Goal: Book appointment/travel/reservation

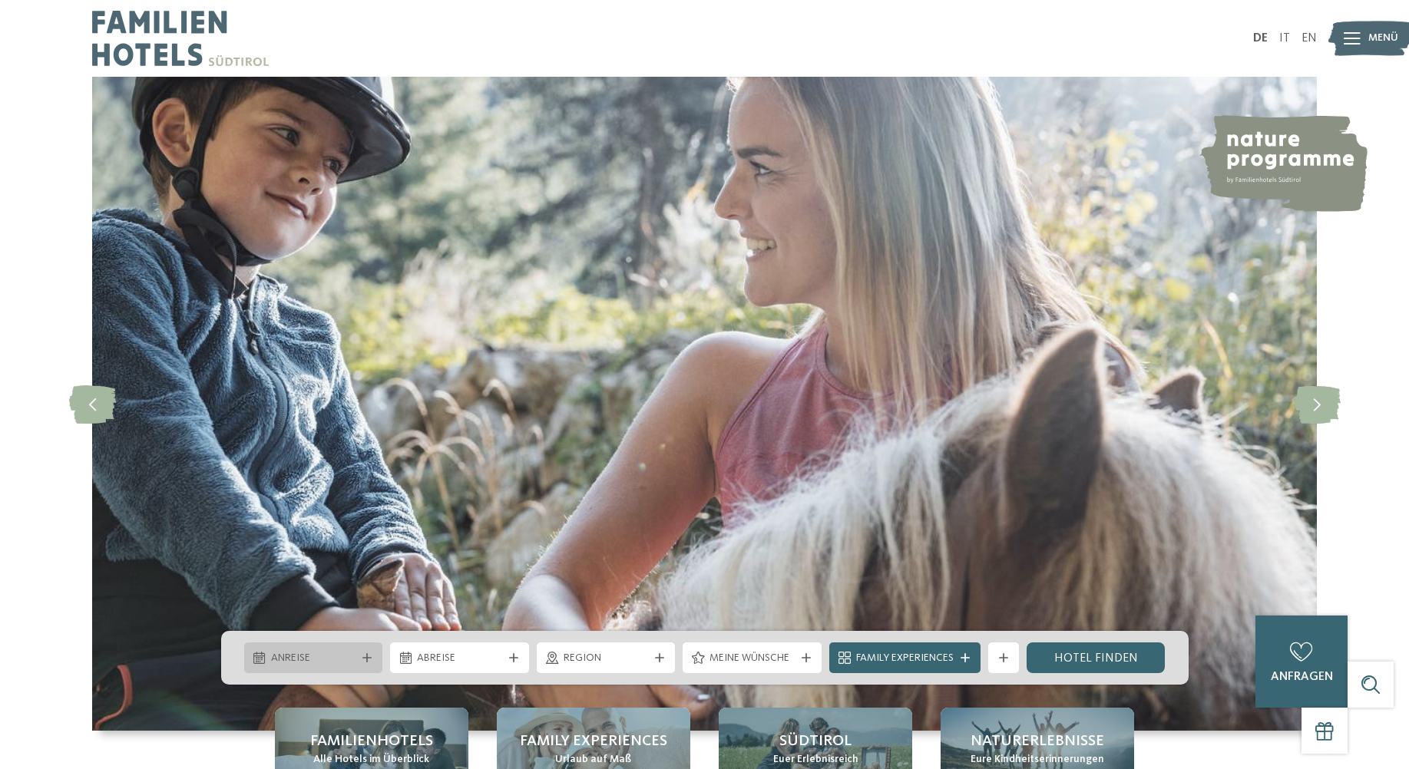
click at [339, 664] on span "Anreise" at bounding box center [313, 658] width 85 height 15
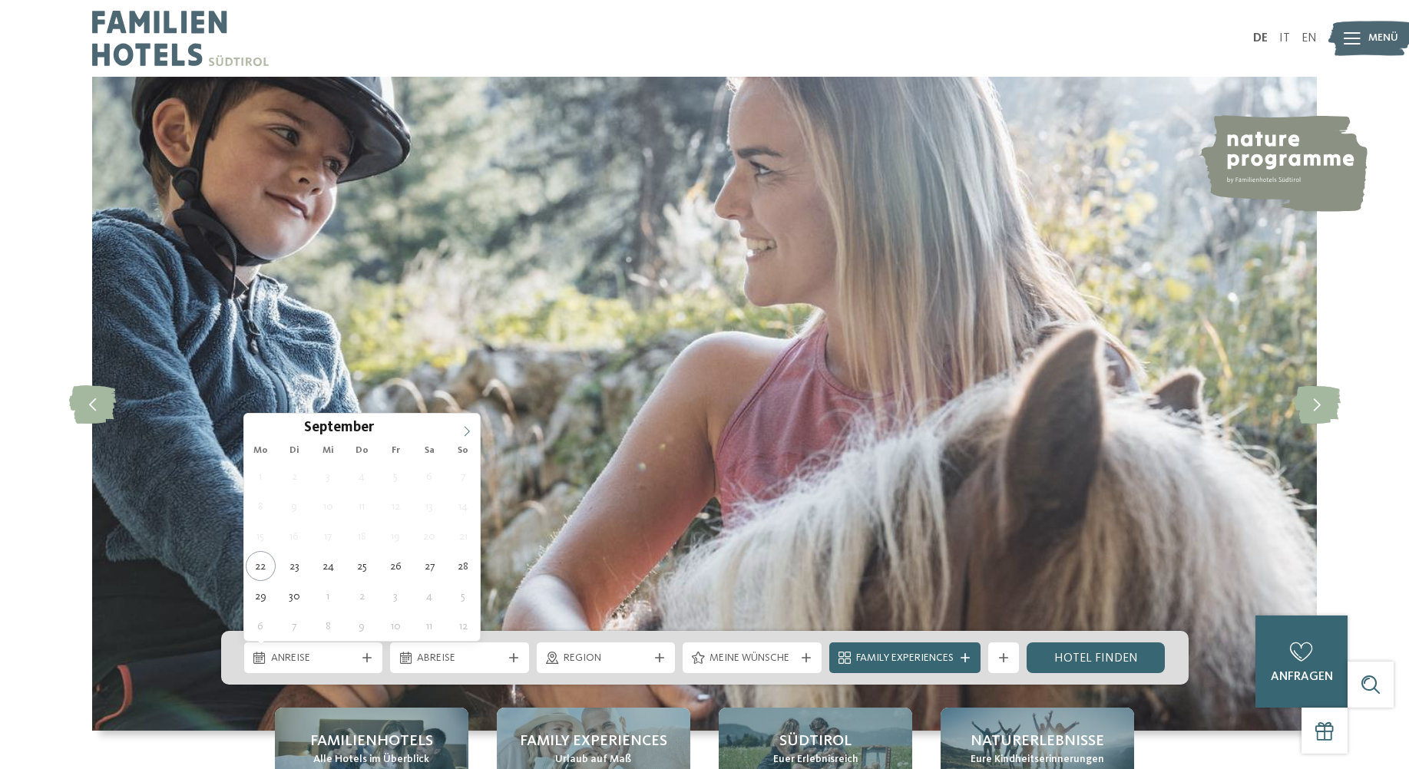
click at [470, 427] on icon at bounding box center [466, 431] width 11 height 11
type div "[DATE]"
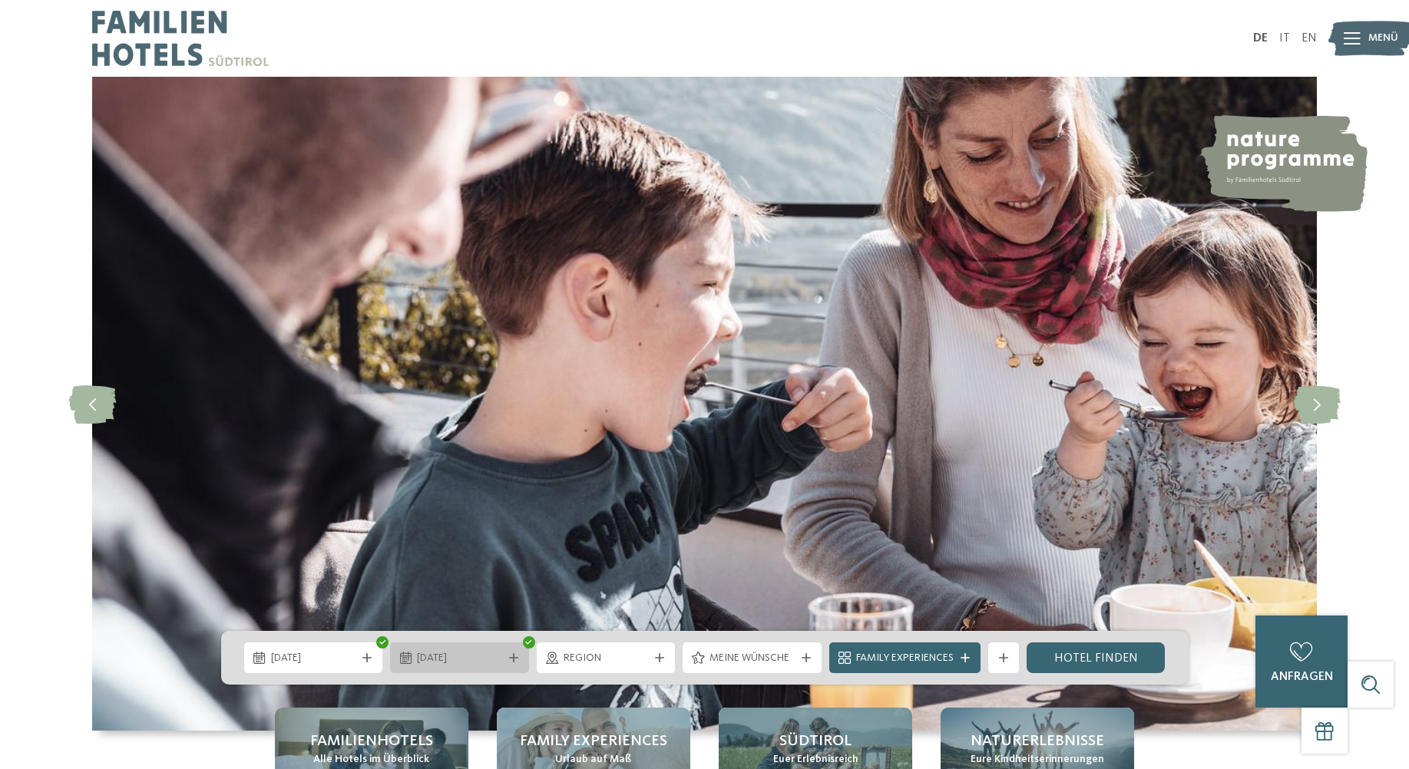
click at [435, 648] on div "[DATE]" at bounding box center [459, 658] width 139 height 31
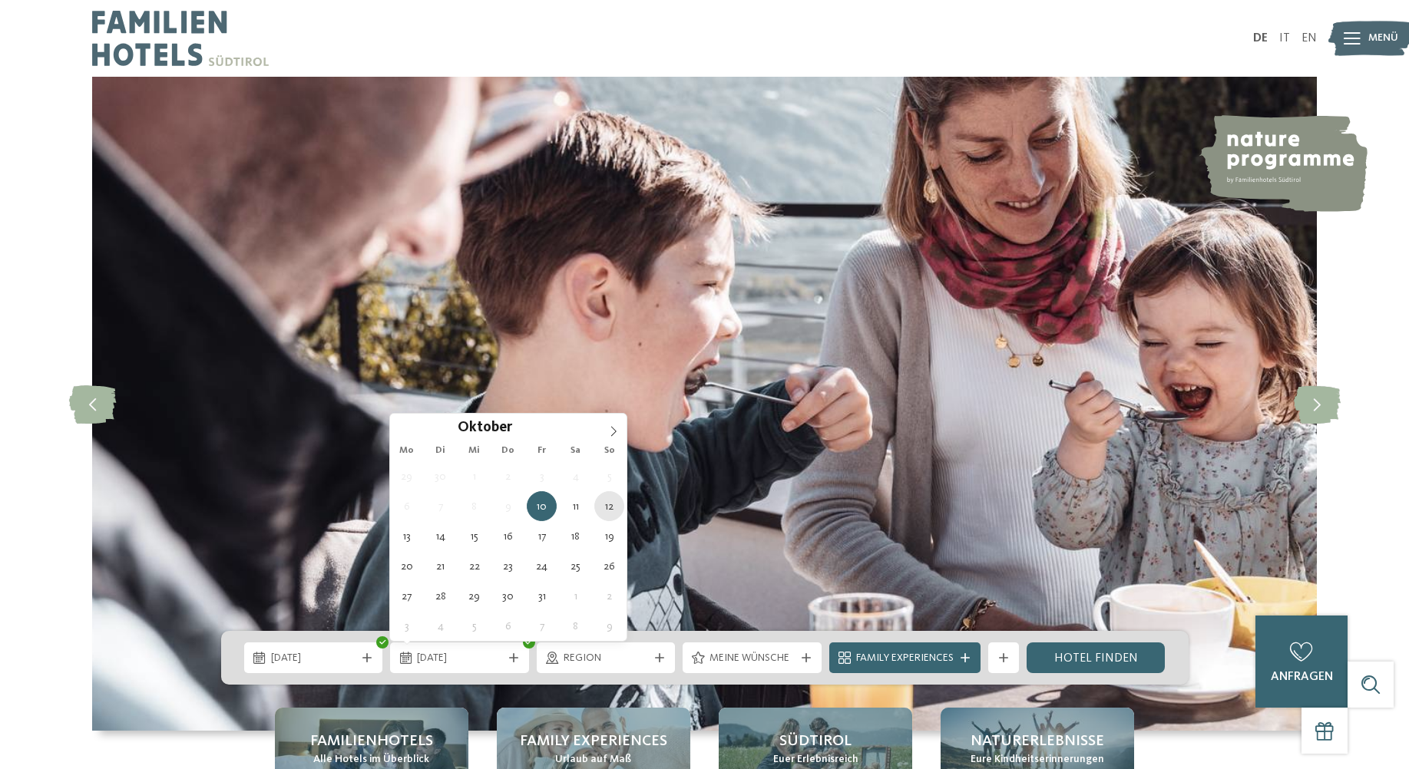
type div "[DATE]"
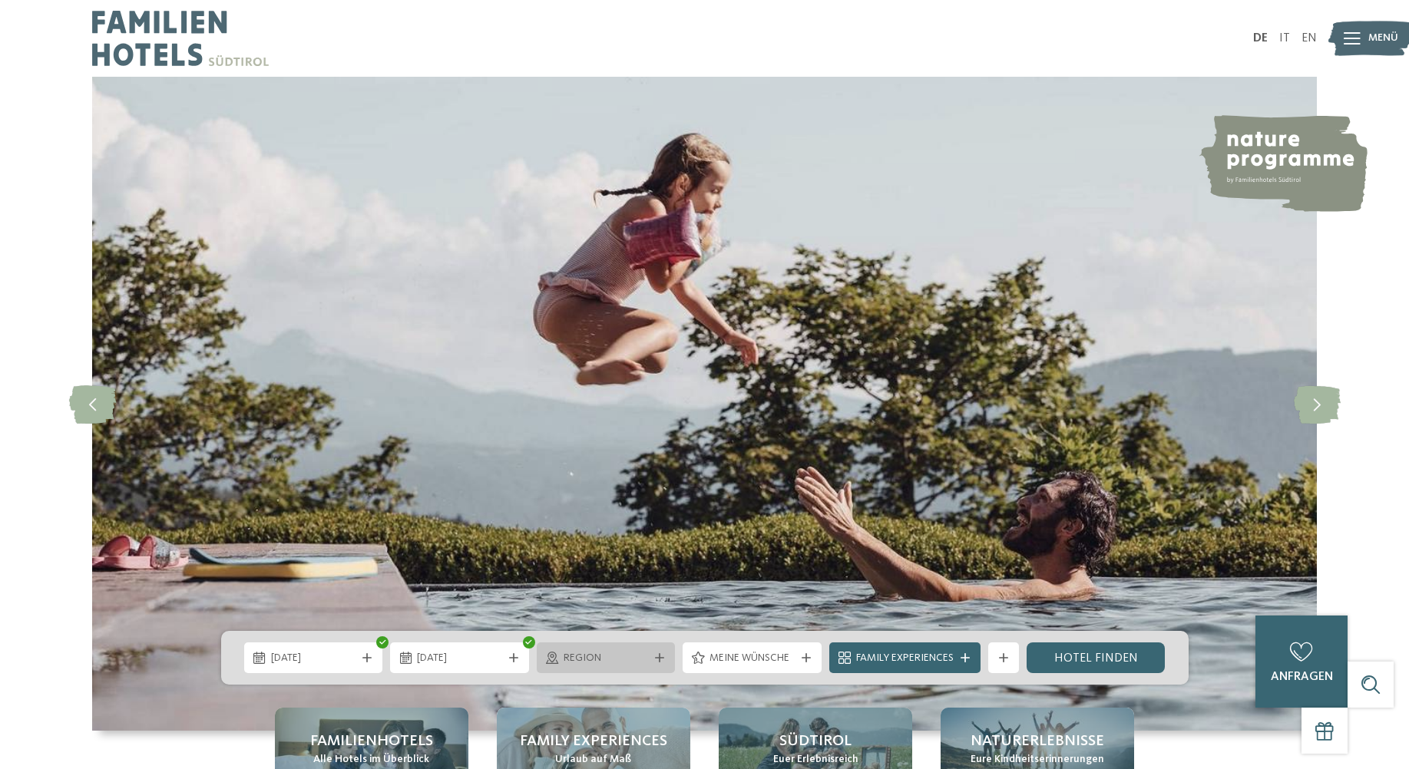
click at [597, 666] on span "Region" at bounding box center [605, 658] width 85 height 15
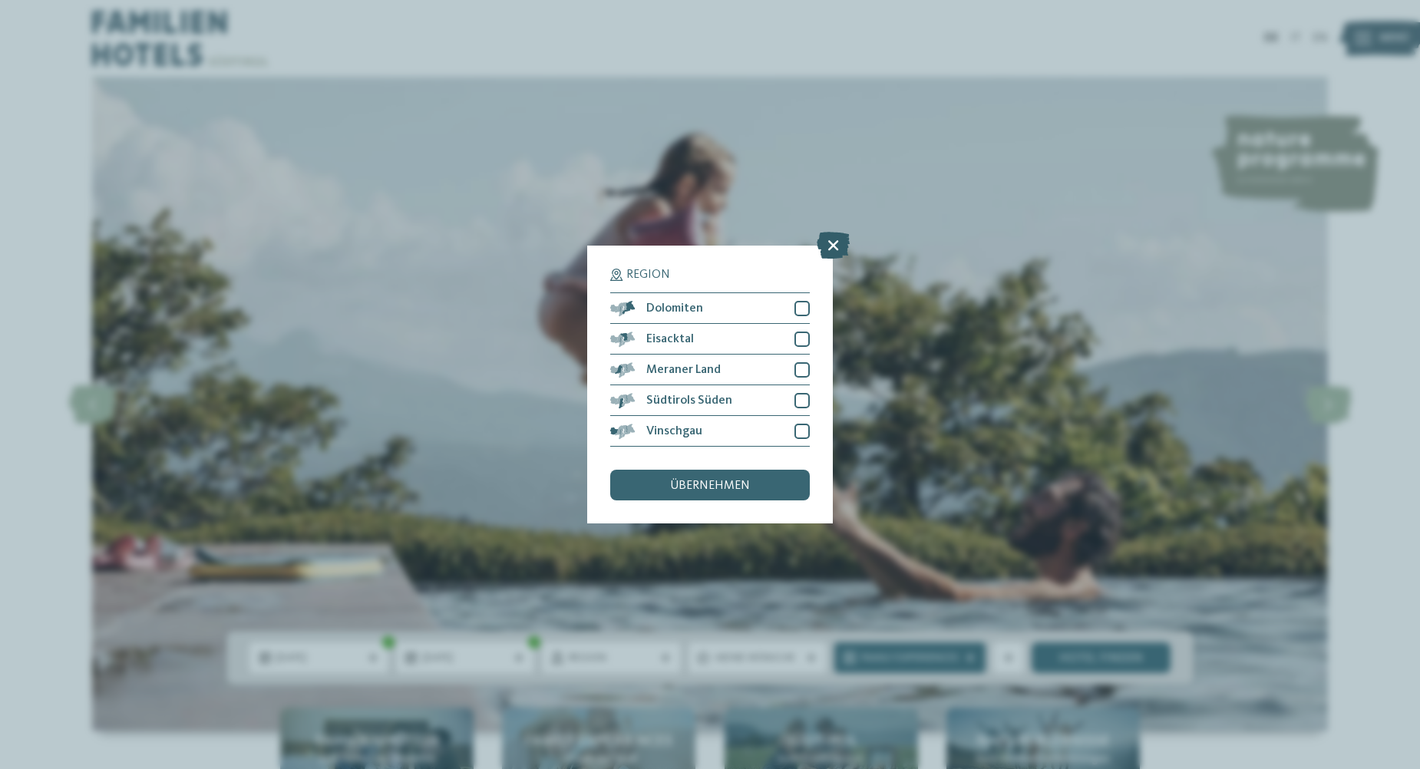
click at [834, 253] on icon at bounding box center [833, 245] width 33 height 27
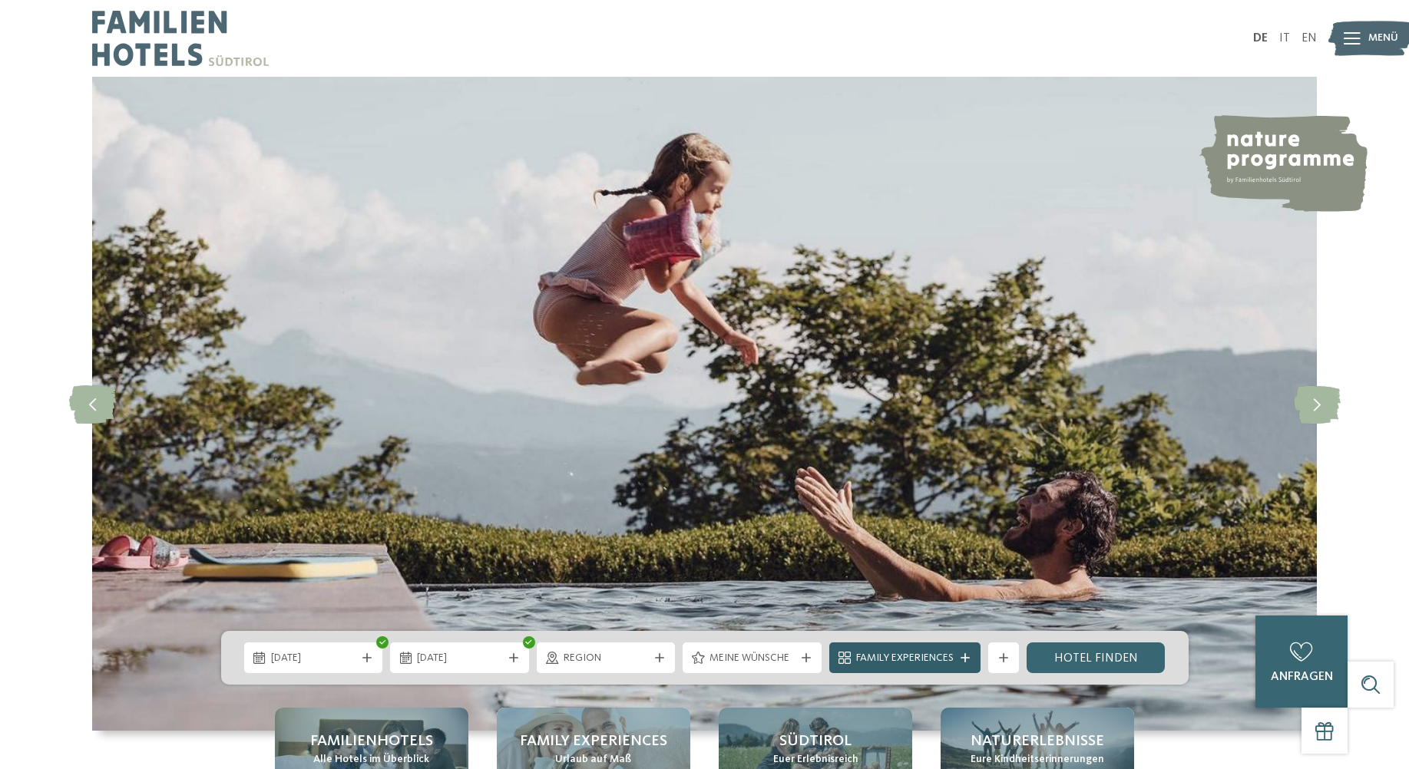
click at [848, 650] on div "Family Experiences" at bounding box center [904, 658] width 151 height 31
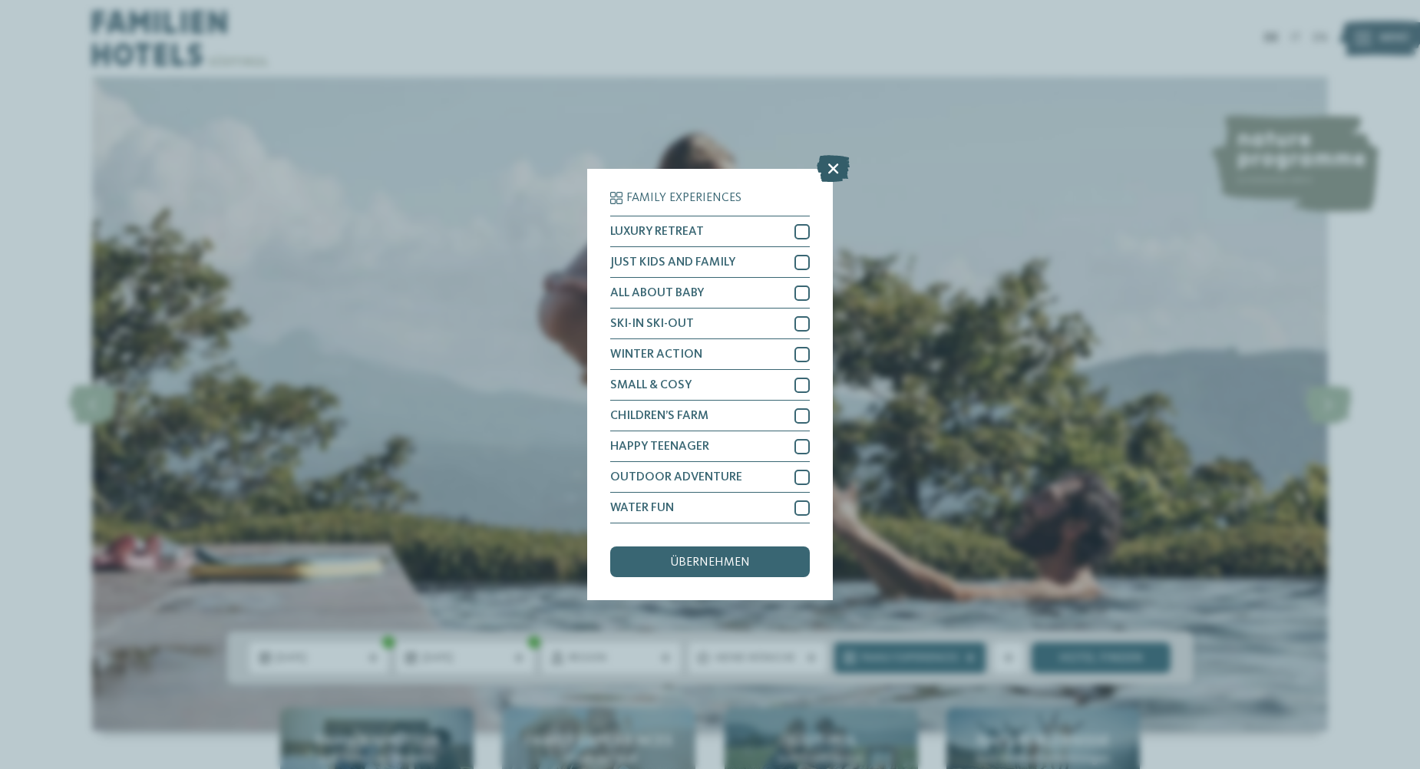
click at [838, 162] on icon at bounding box center [833, 168] width 33 height 27
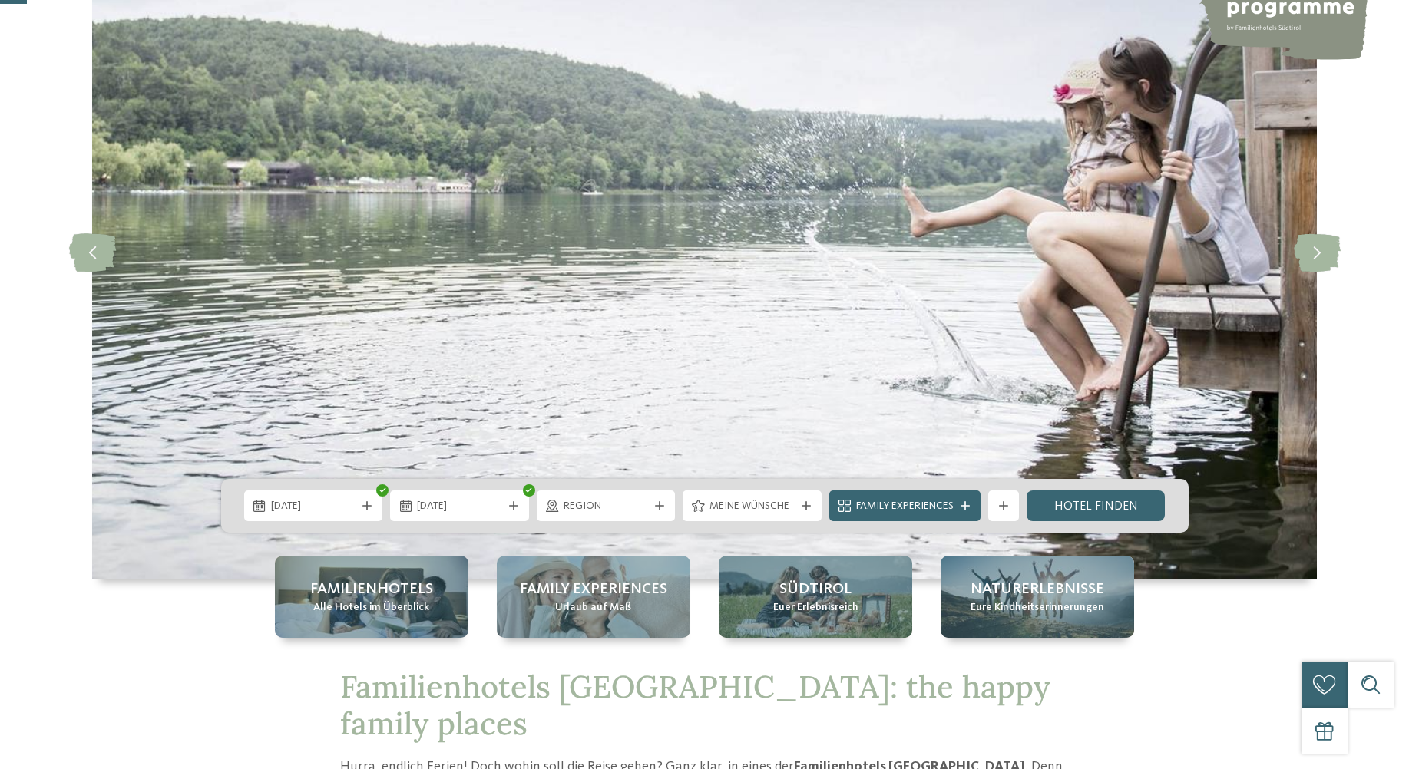
scroll to position [154, 0]
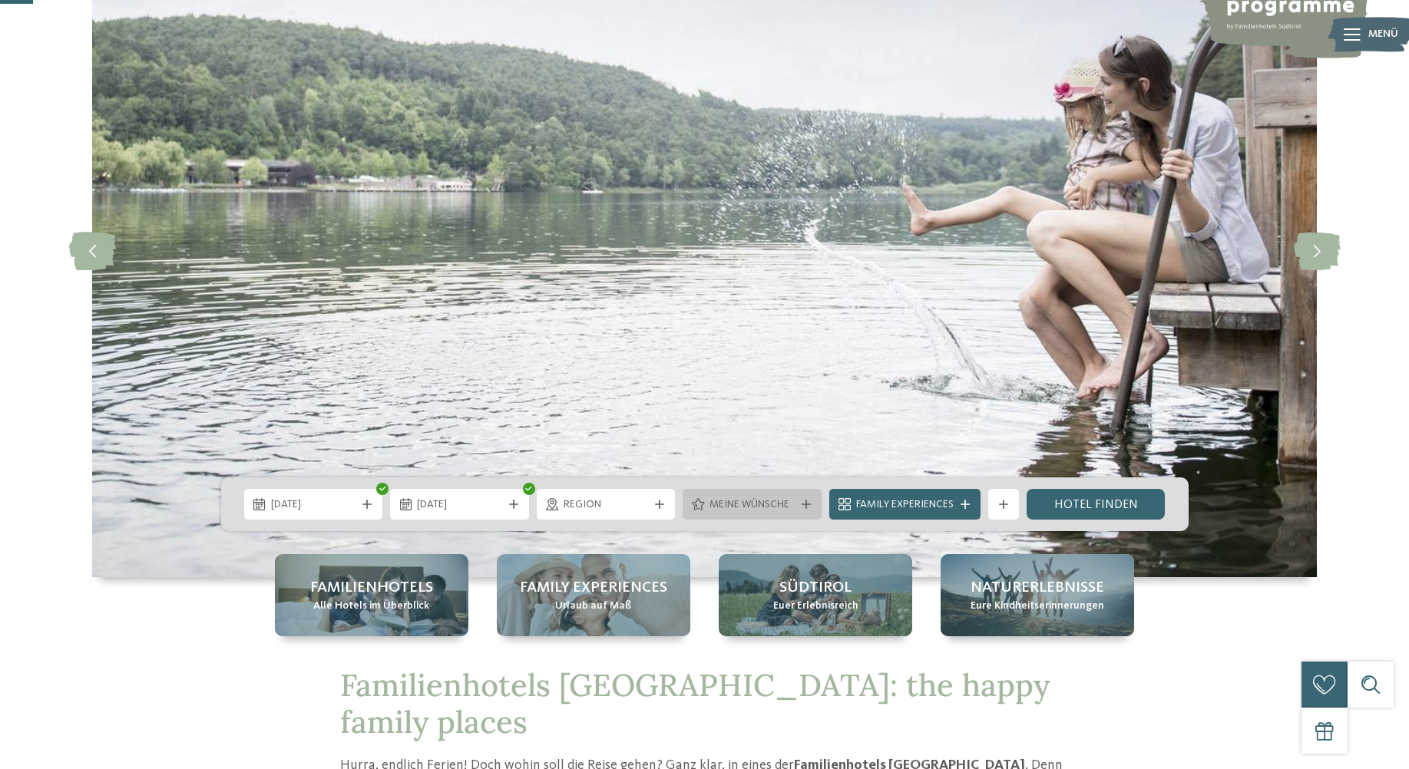
click at [807, 507] on icon at bounding box center [805, 504] width 9 height 9
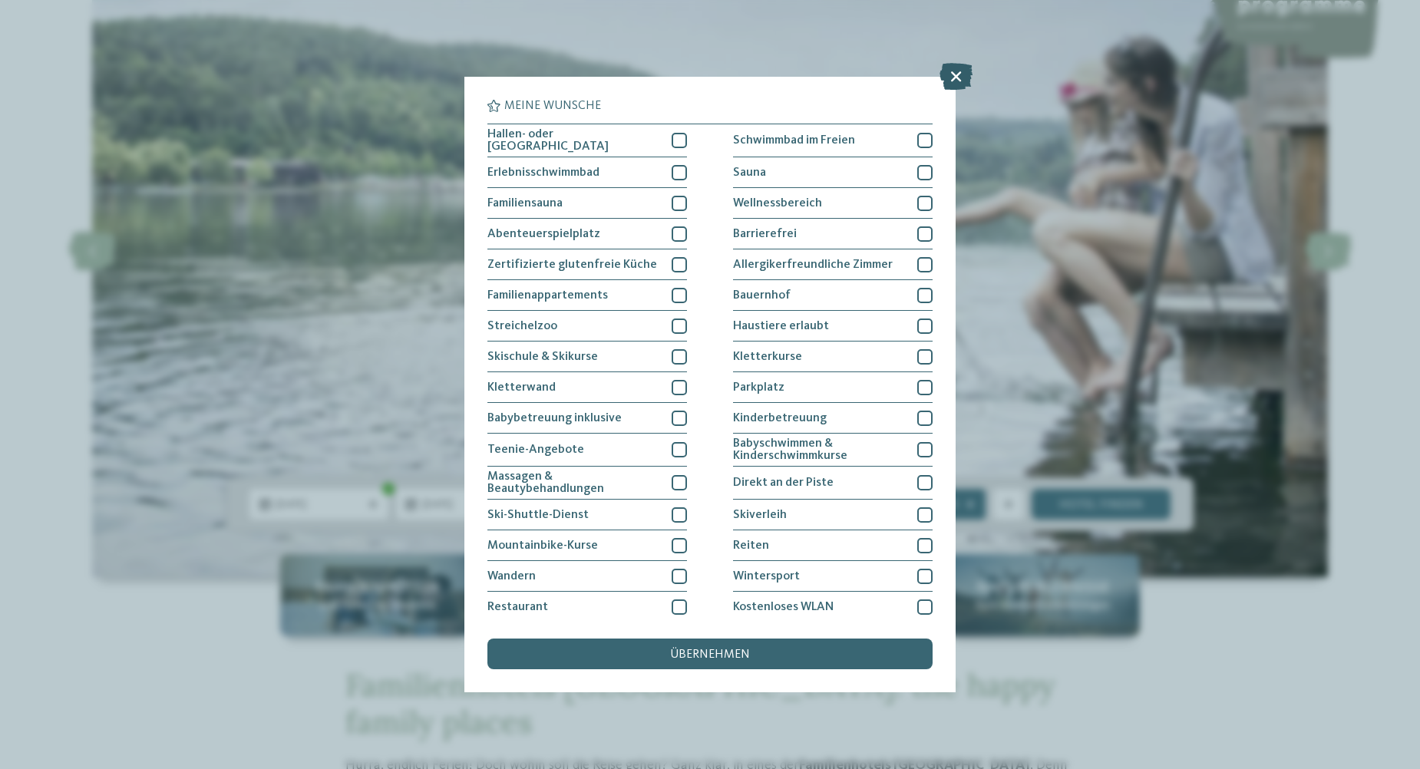
click at [947, 81] on icon at bounding box center [956, 76] width 33 height 27
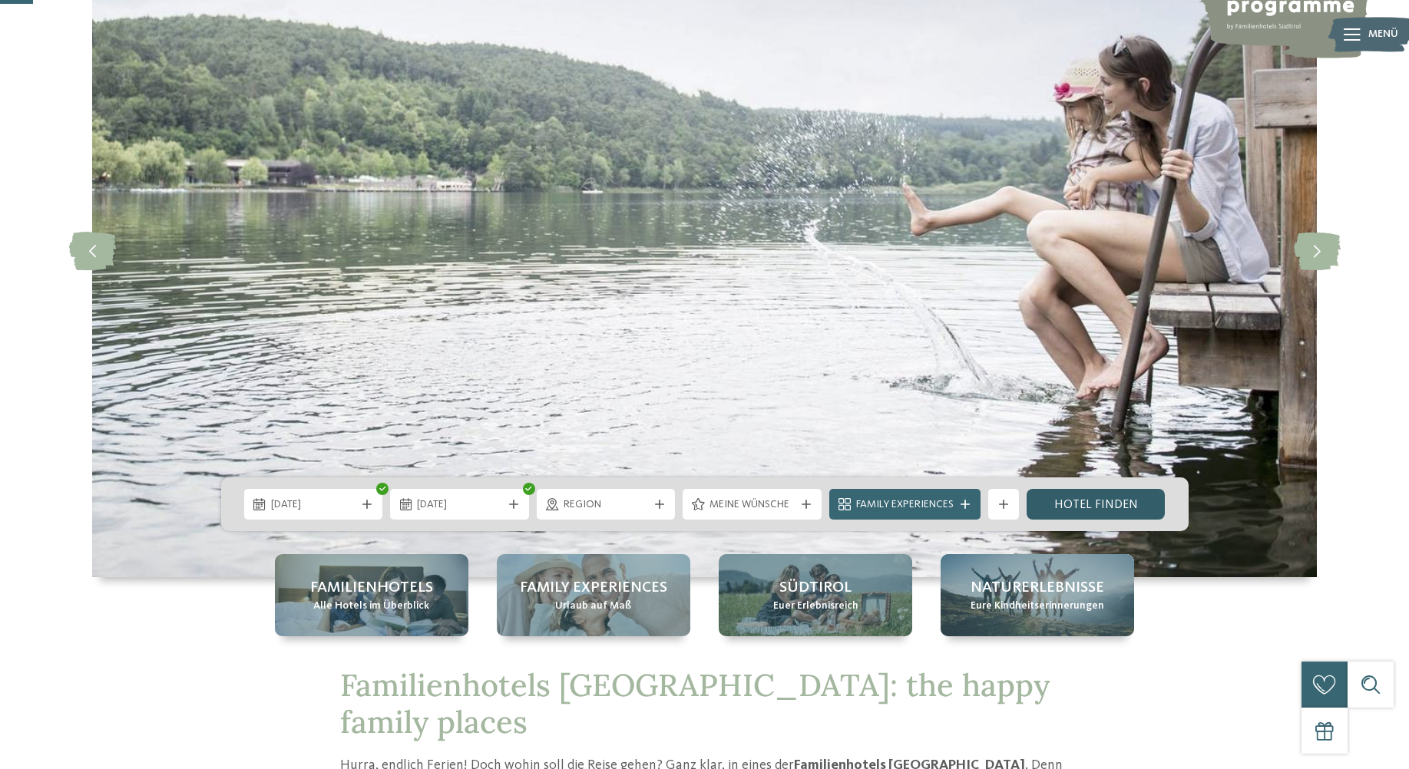
click at [1107, 514] on link "Hotel finden" at bounding box center [1095, 504] width 139 height 31
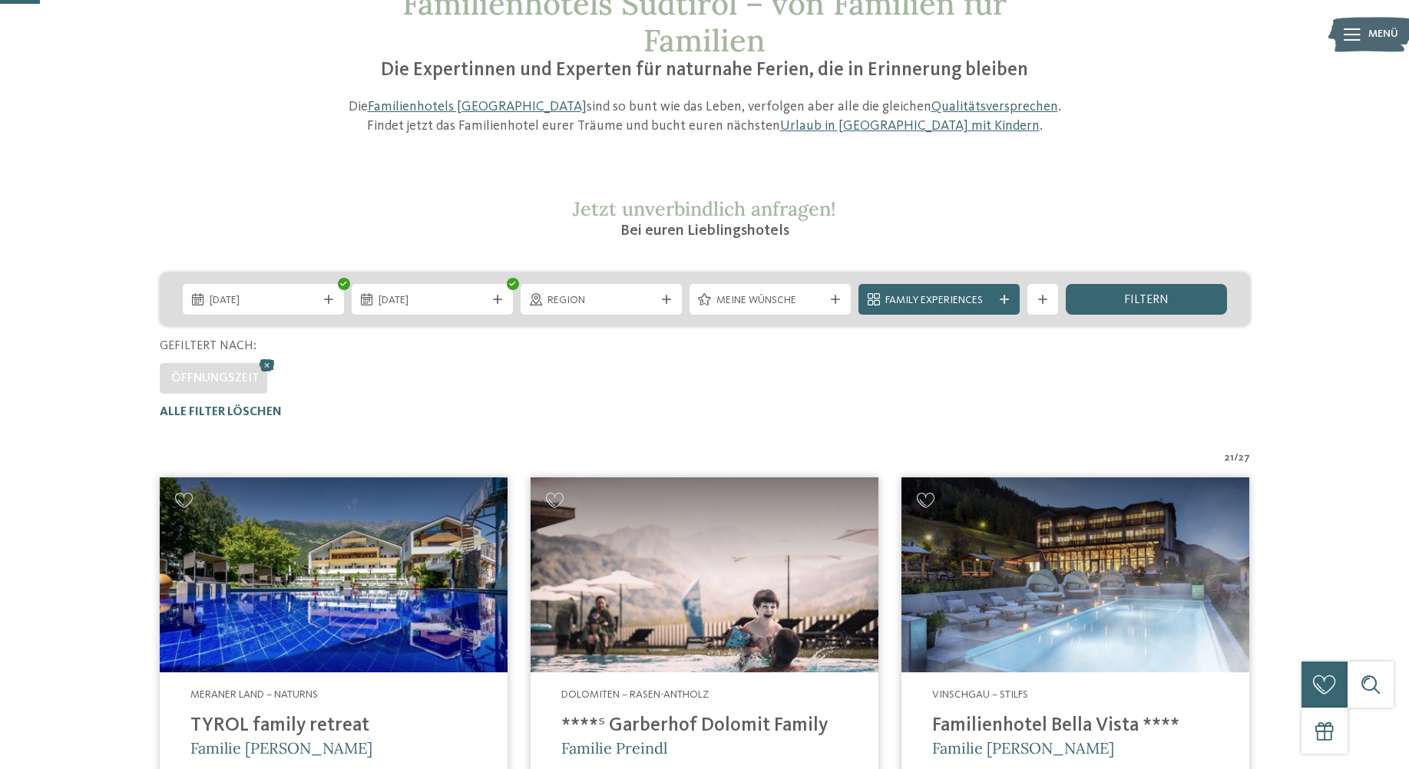
scroll to position [120, 0]
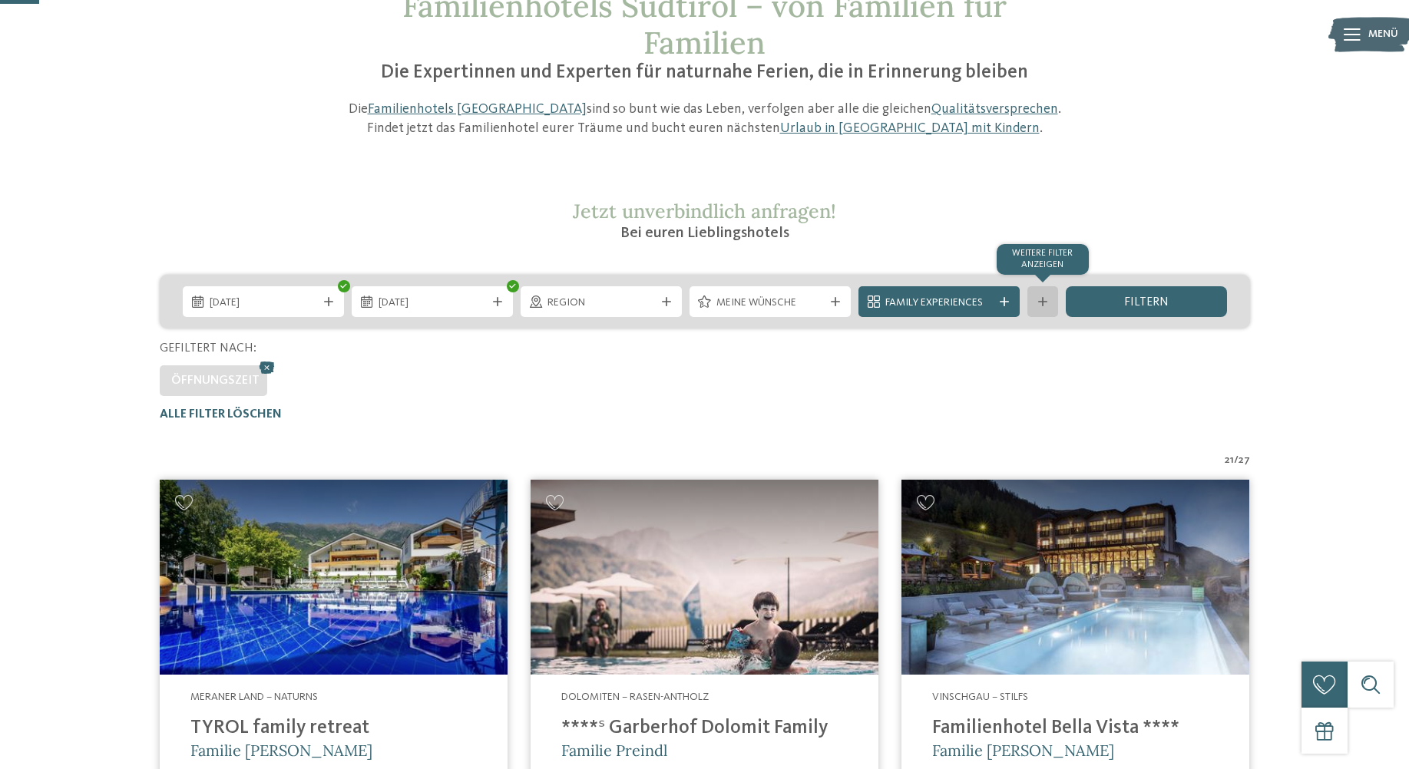
click at [1033, 299] on div "Weitere Filter anzeigen" at bounding box center [1042, 301] width 31 height 31
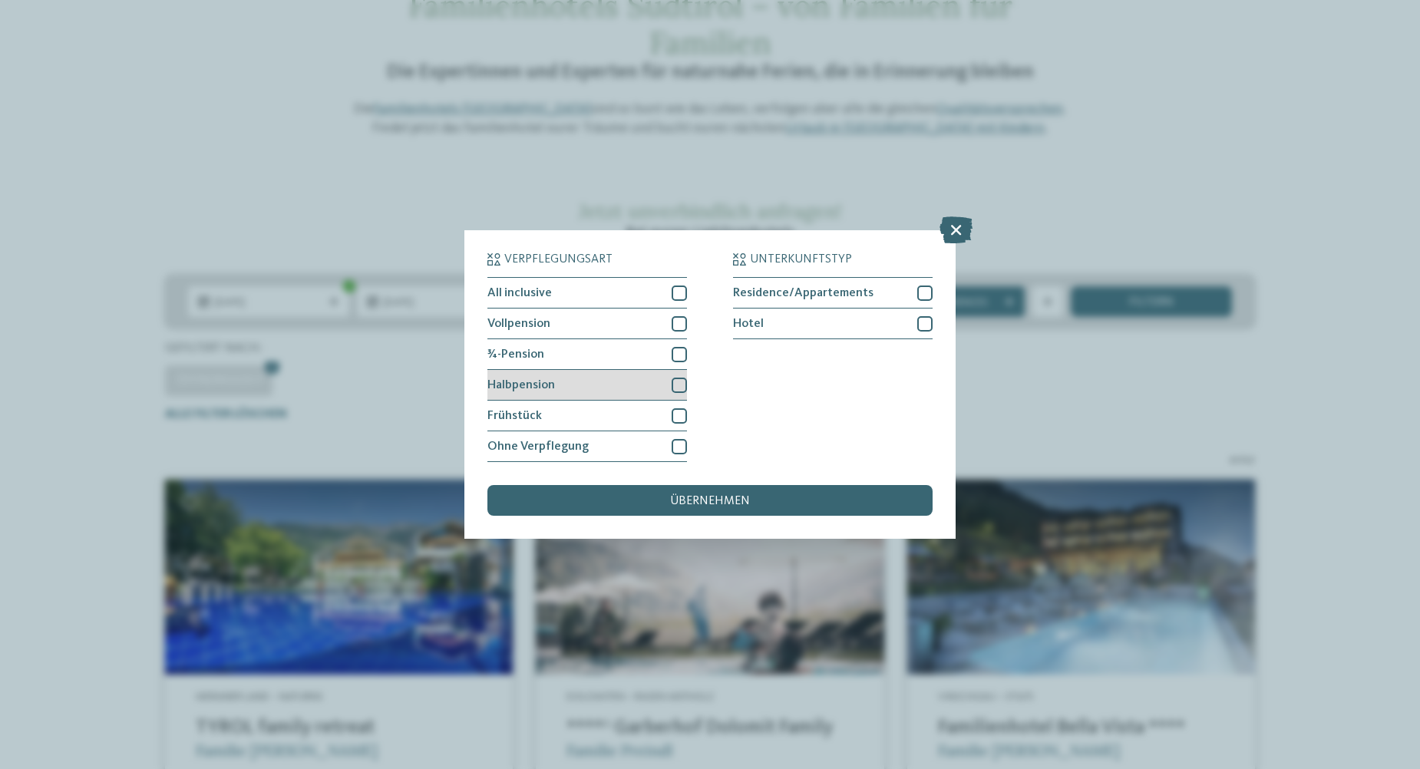
click at [676, 389] on div at bounding box center [679, 385] width 15 height 15
click at [682, 327] on div at bounding box center [679, 323] width 15 height 15
click at [681, 289] on div at bounding box center [679, 293] width 15 height 15
click at [717, 495] on span "übernehmen" at bounding box center [710, 501] width 80 height 12
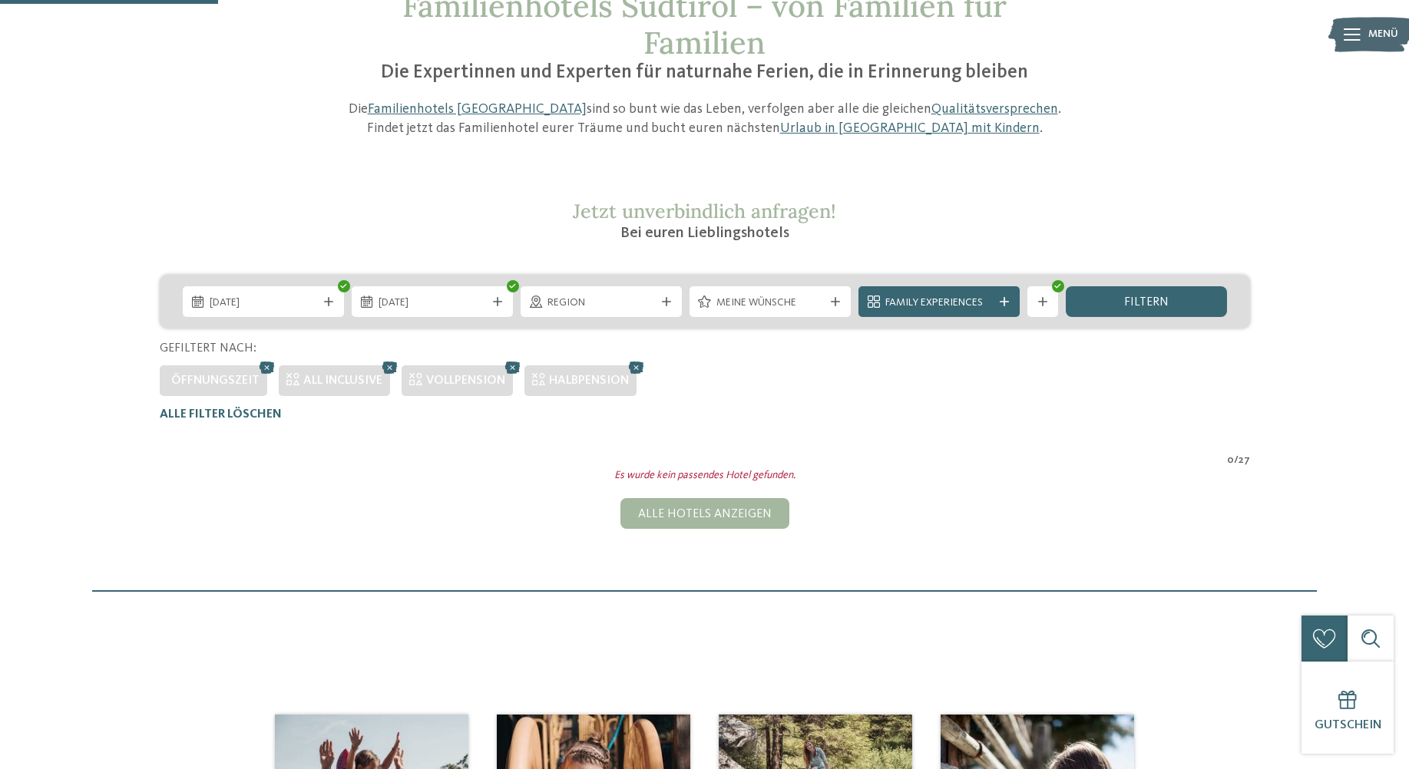
click at [1056, 286] on icon at bounding box center [1057, 286] width 7 height 6
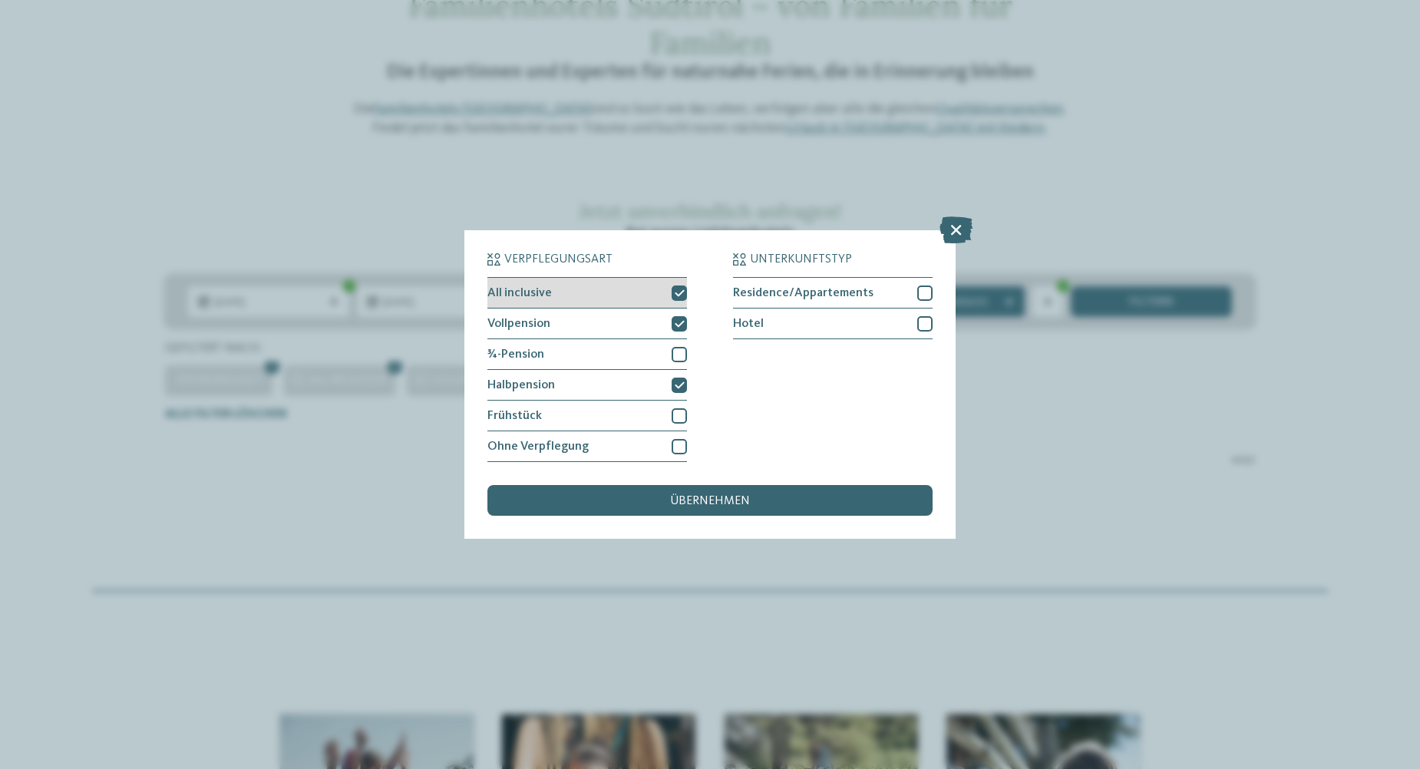
click at [685, 294] on div at bounding box center [679, 293] width 15 height 15
click at [687, 317] on div "Verpflegungsart All inclusive Vollpension ¾-Pension" at bounding box center [709, 357] width 445 height 209
click at [684, 326] on icon at bounding box center [680, 323] width 10 height 9
click at [685, 378] on div at bounding box center [679, 385] width 15 height 15
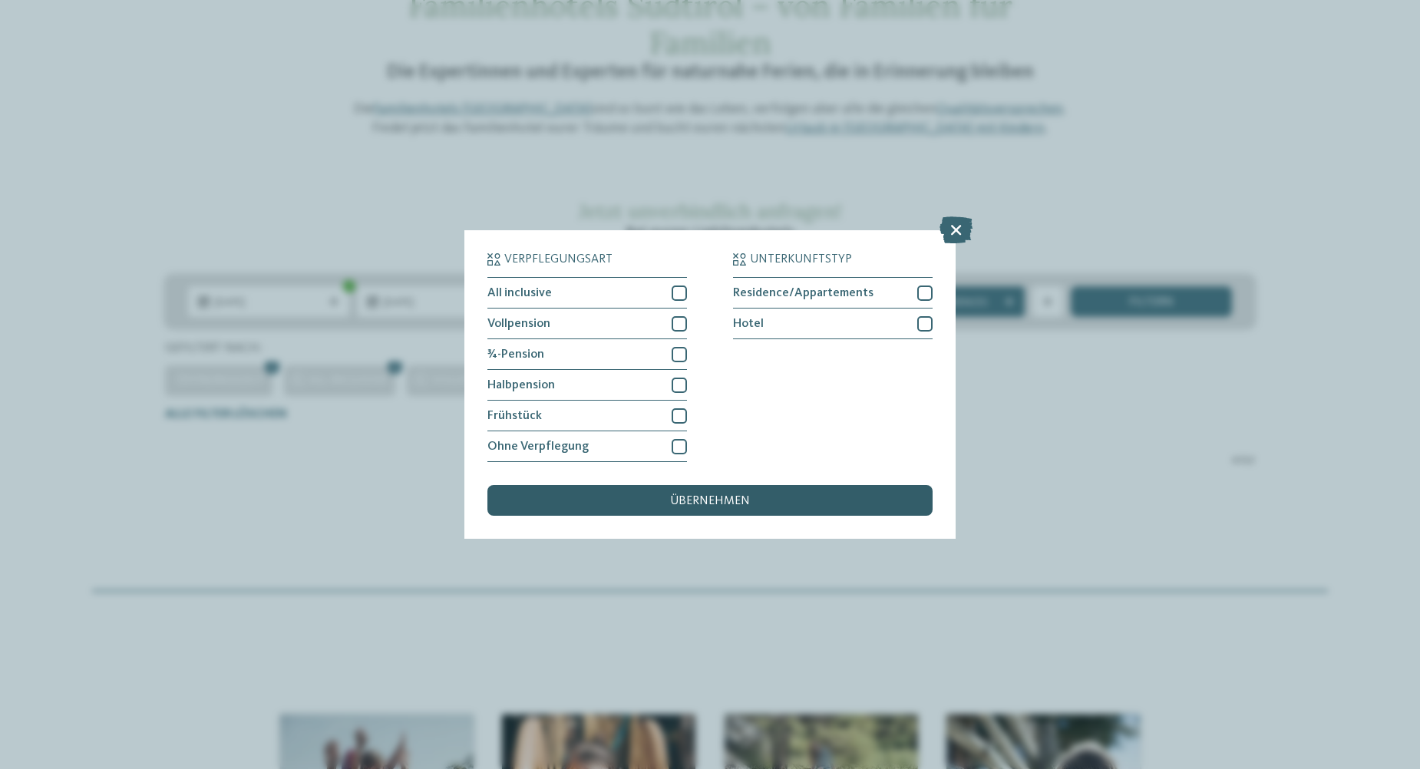
click at [723, 504] on span "übernehmen" at bounding box center [710, 501] width 80 height 12
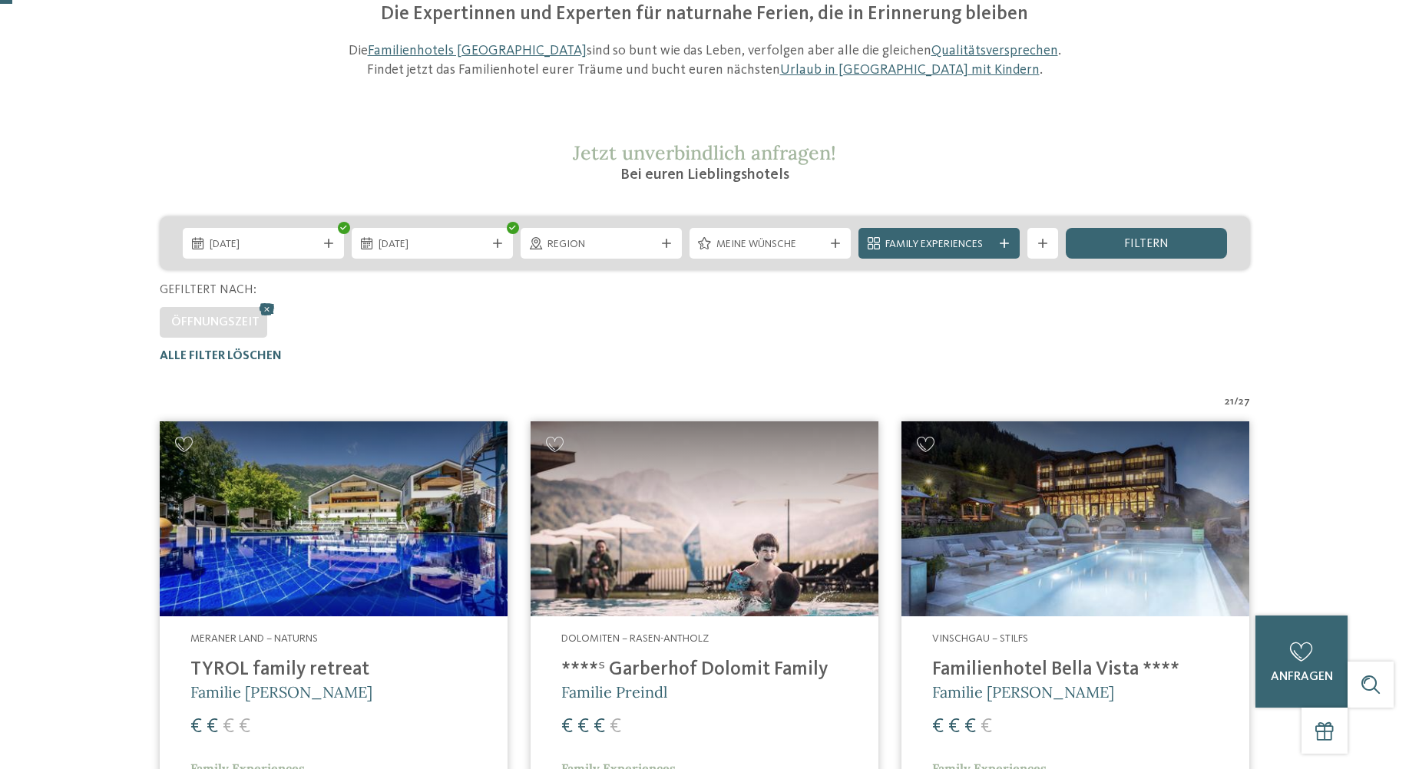
scroll to position [0, 0]
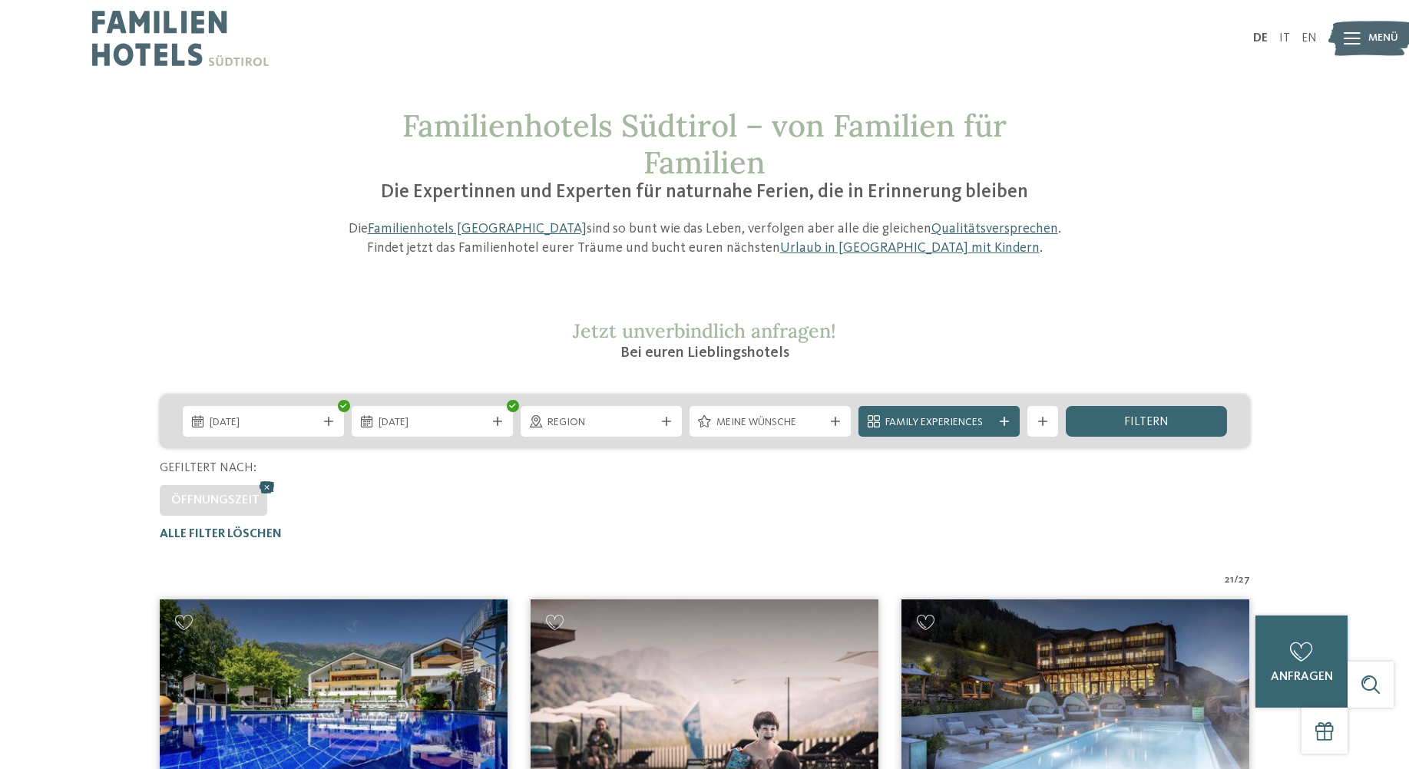
click at [266, 487] on icon at bounding box center [267, 488] width 23 height 20
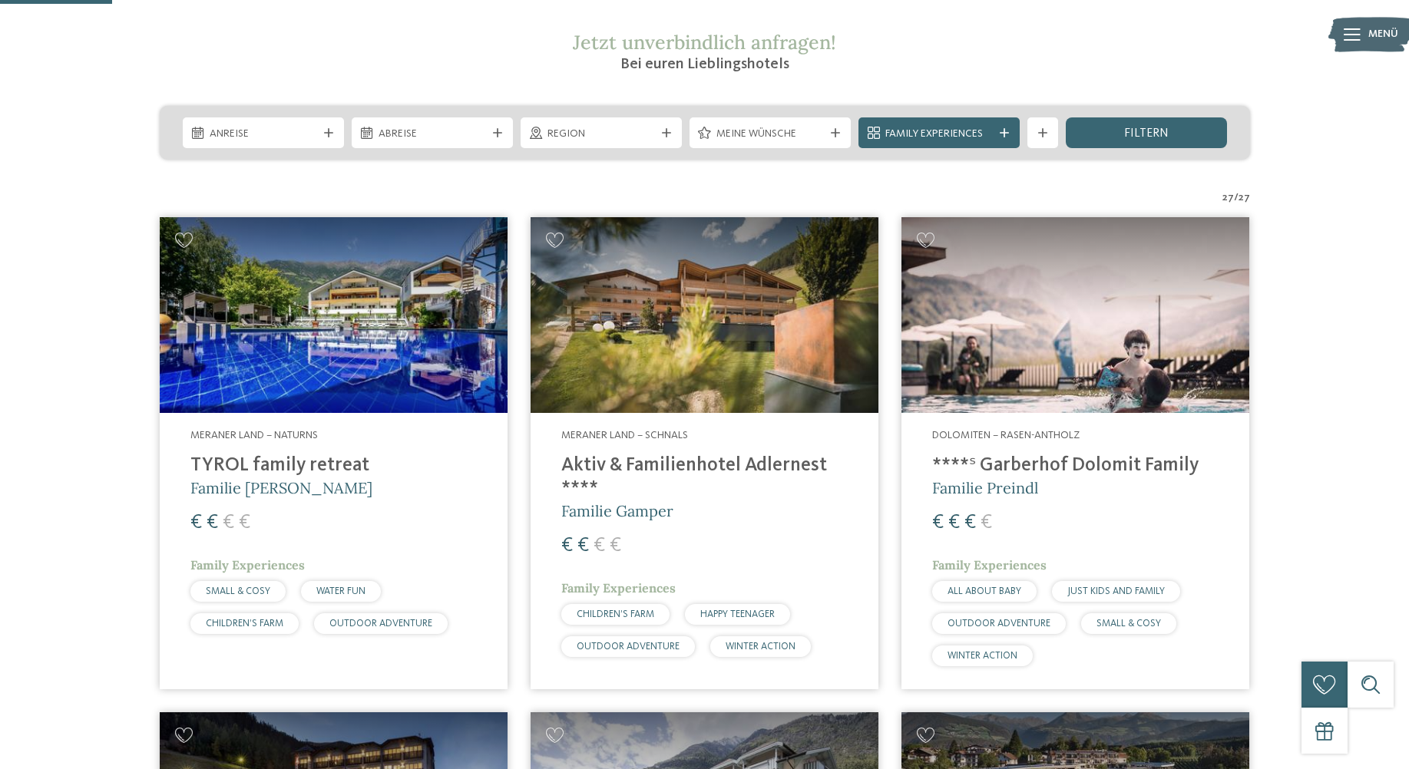
scroll to position [103, 0]
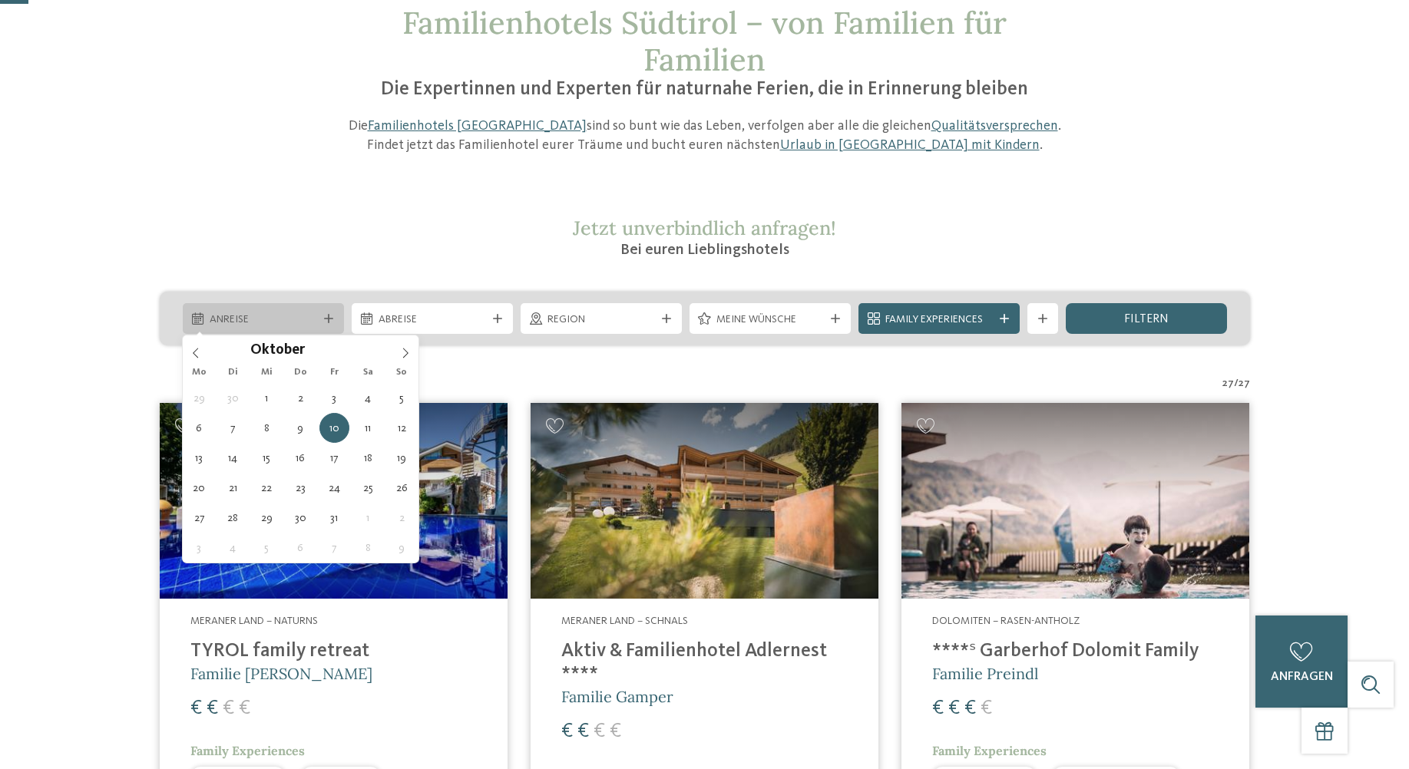
click at [299, 328] on div "Anreise" at bounding box center [263, 318] width 161 height 31
type div "[DATE]"
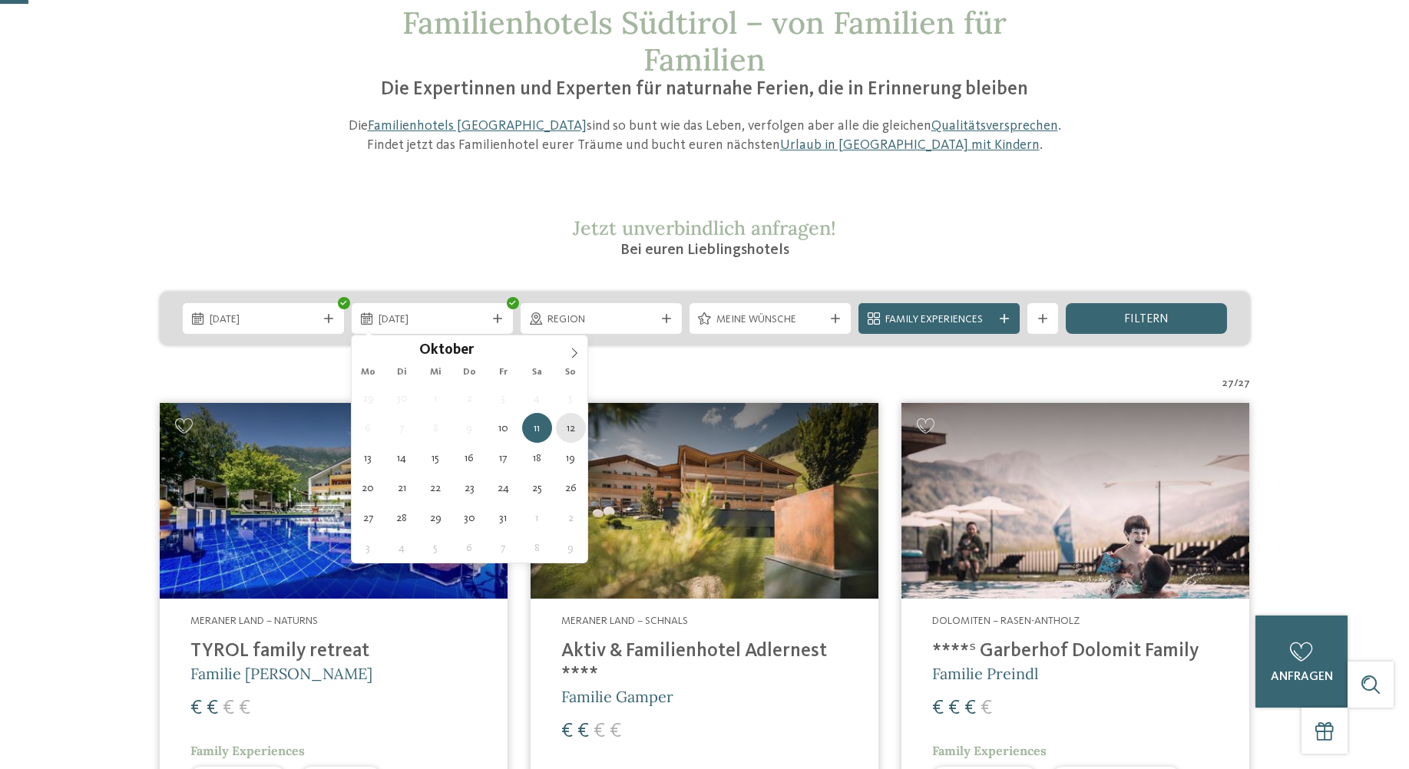
type div "[DATE]"
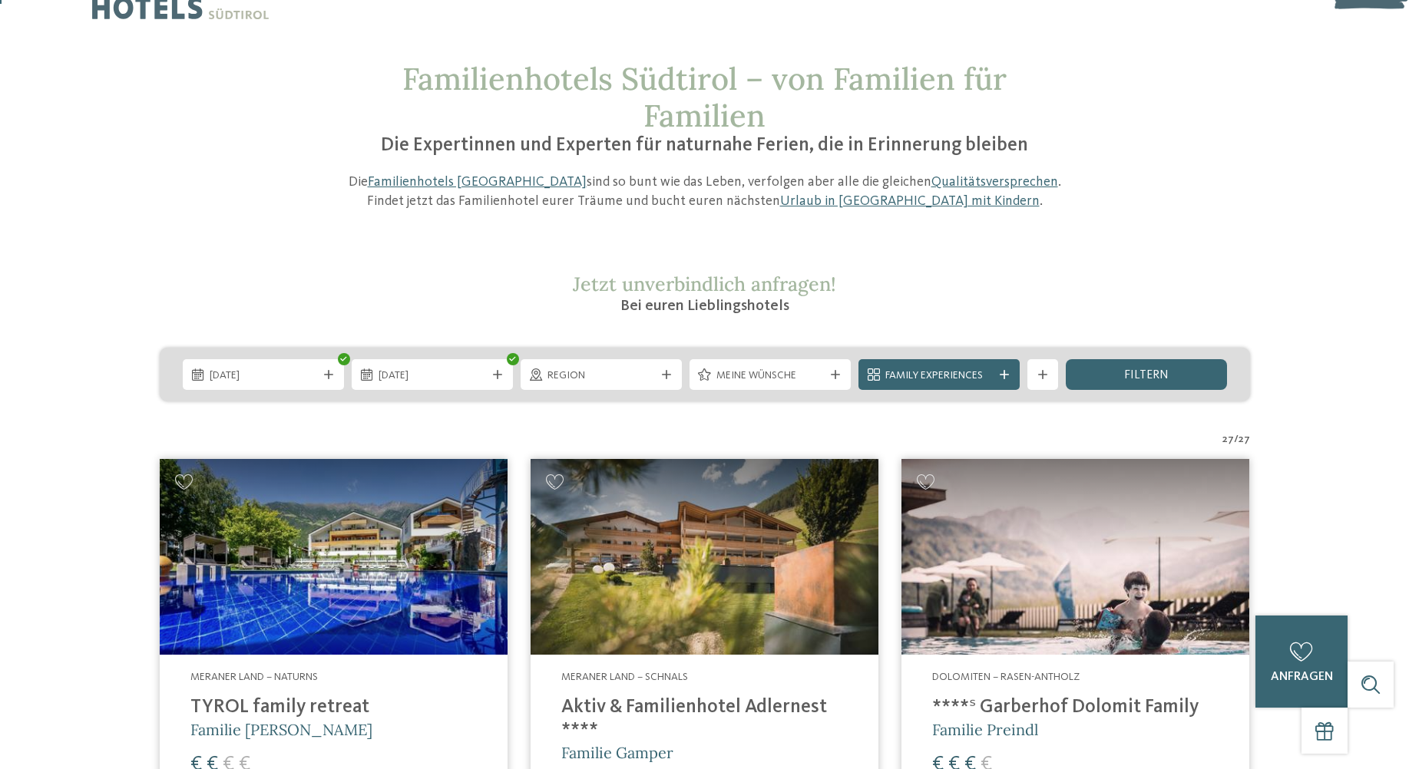
scroll to position [0, 0]
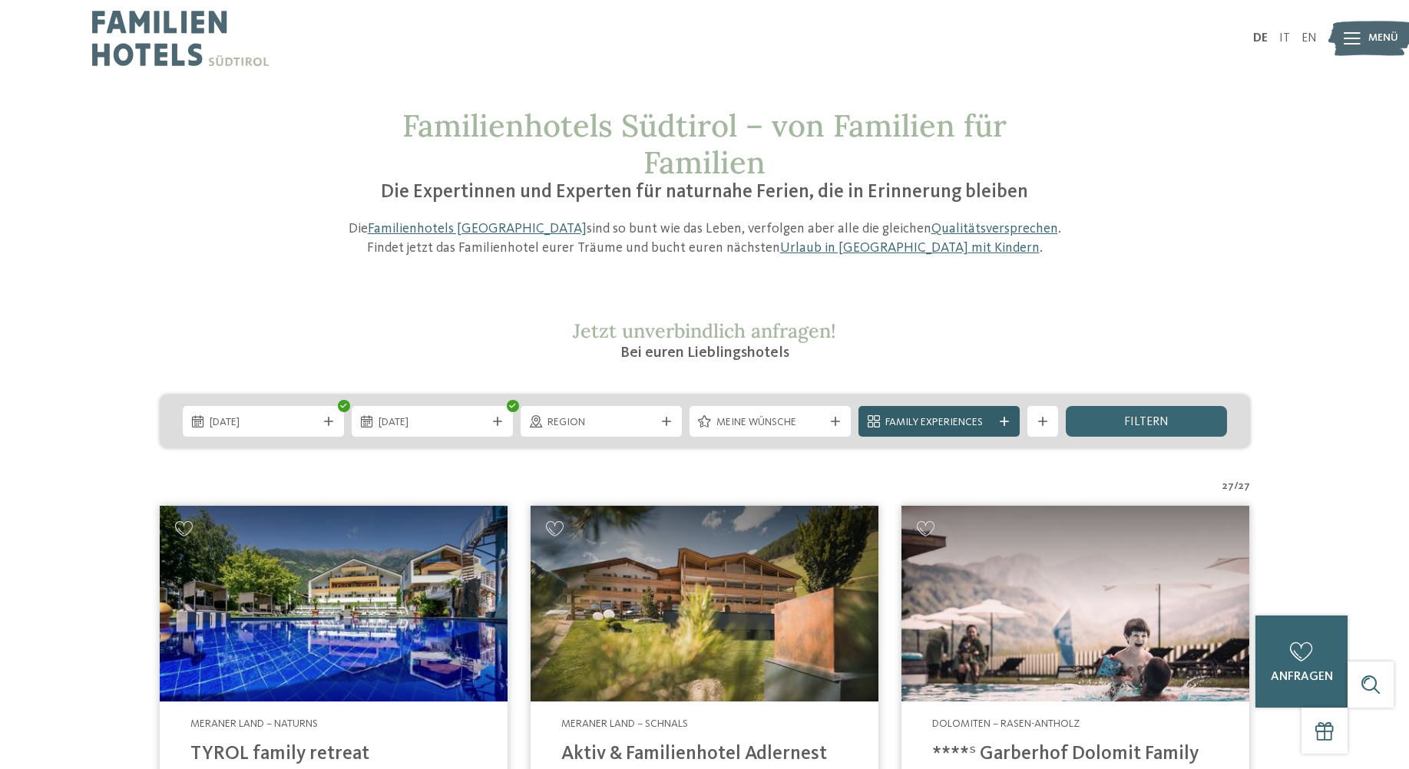
click at [1009, 421] on div at bounding box center [1003, 421] width 15 height 9
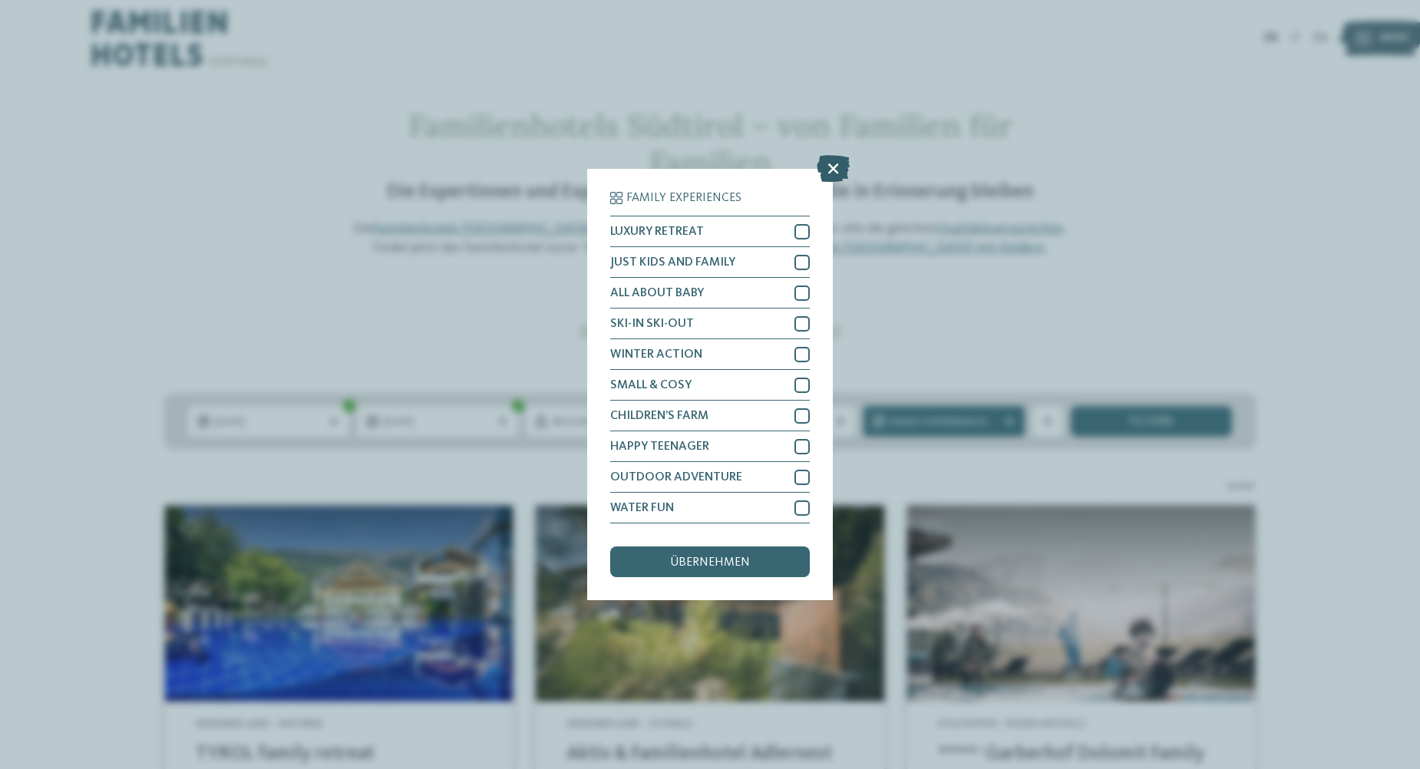
click at [834, 164] on icon at bounding box center [833, 168] width 33 height 27
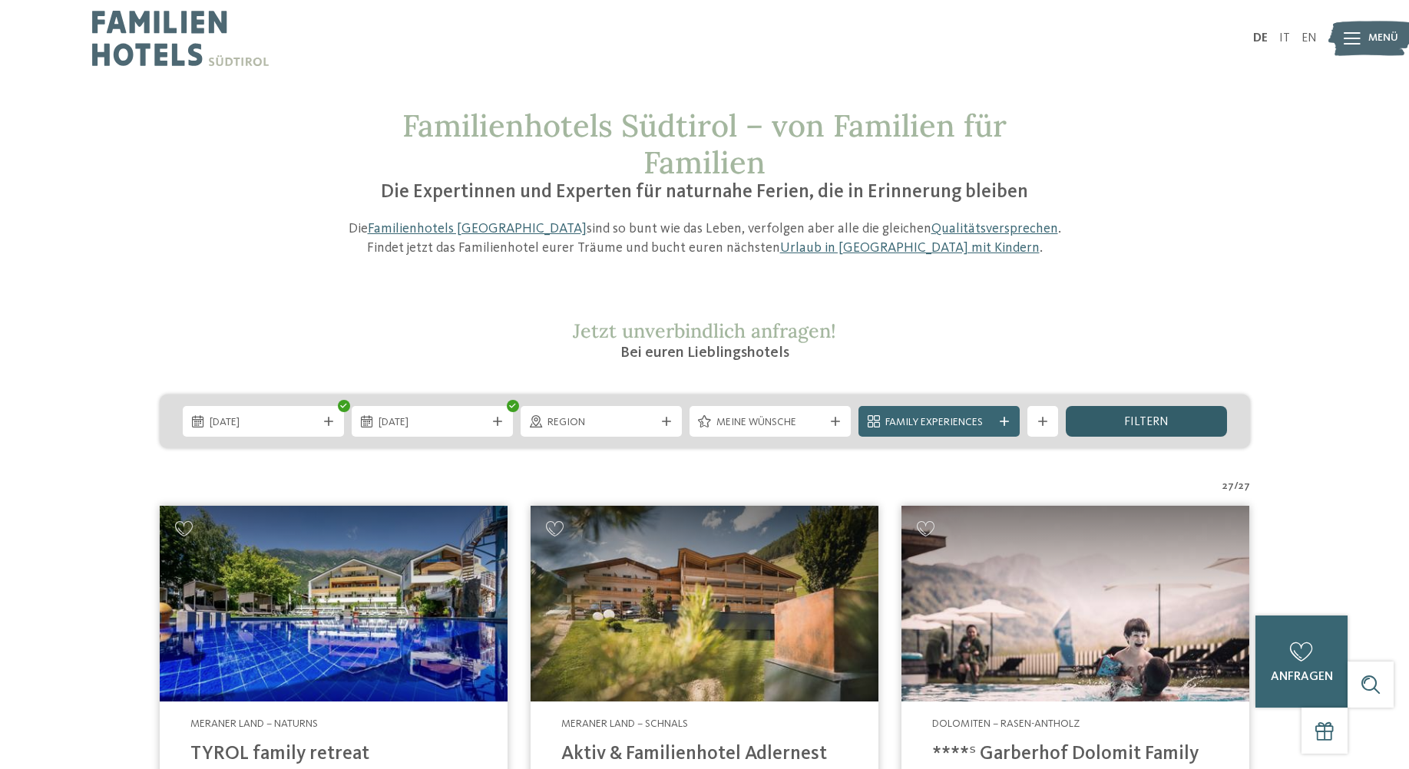
click at [1166, 435] on div "filtern" at bounding box center [1146, 421] width 161 height 31
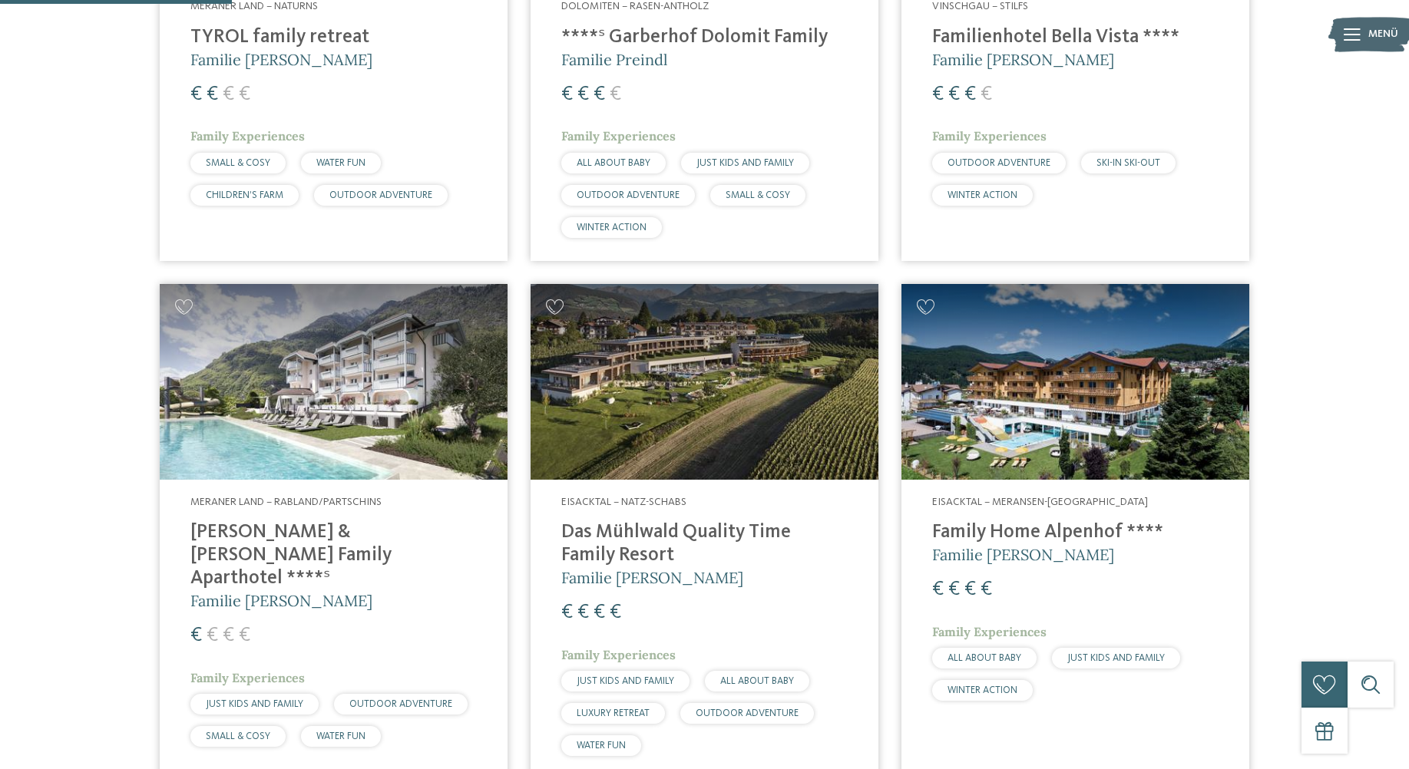
scroll to position [427, 0]
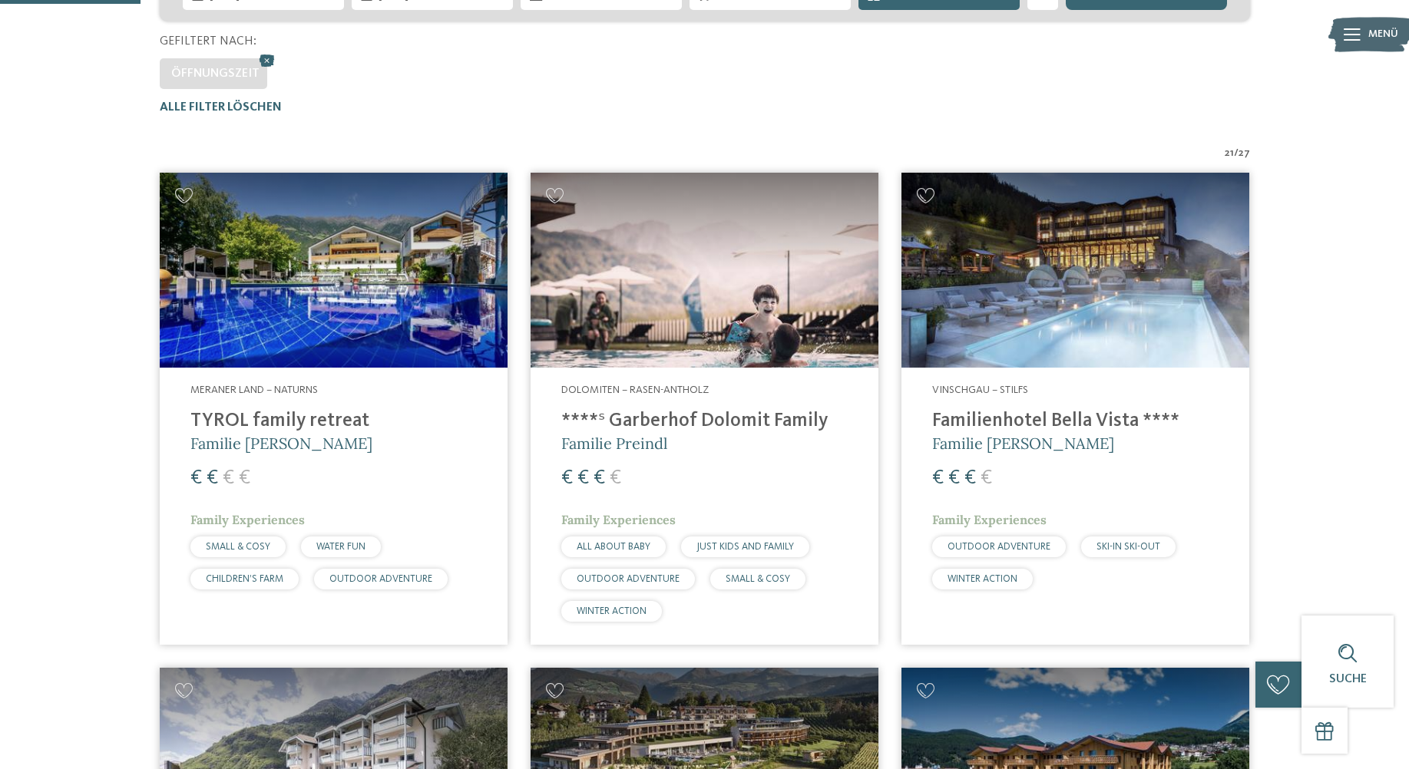
click at [1137, 337] on img at bounding box center [1075, 271] width 348 height 196
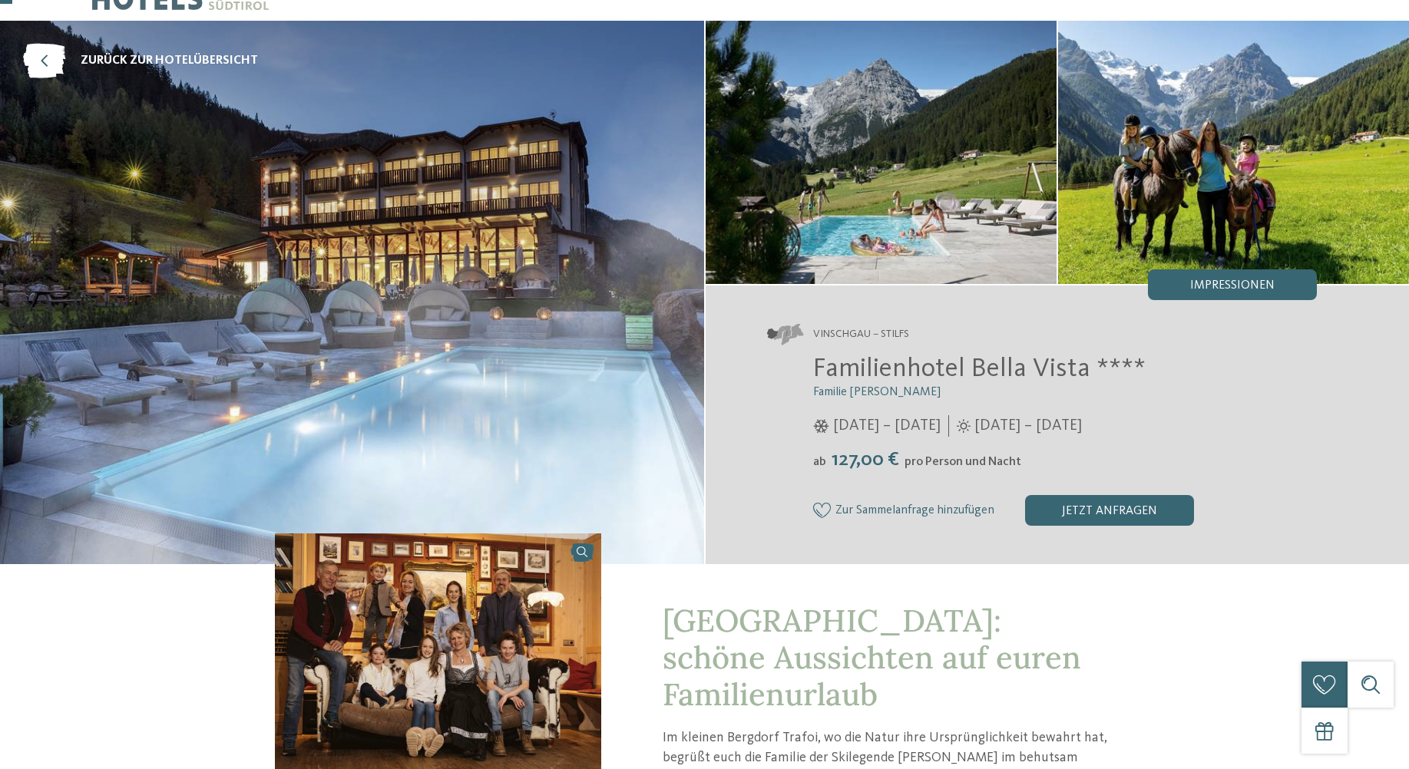
scroll to position [154, 0]
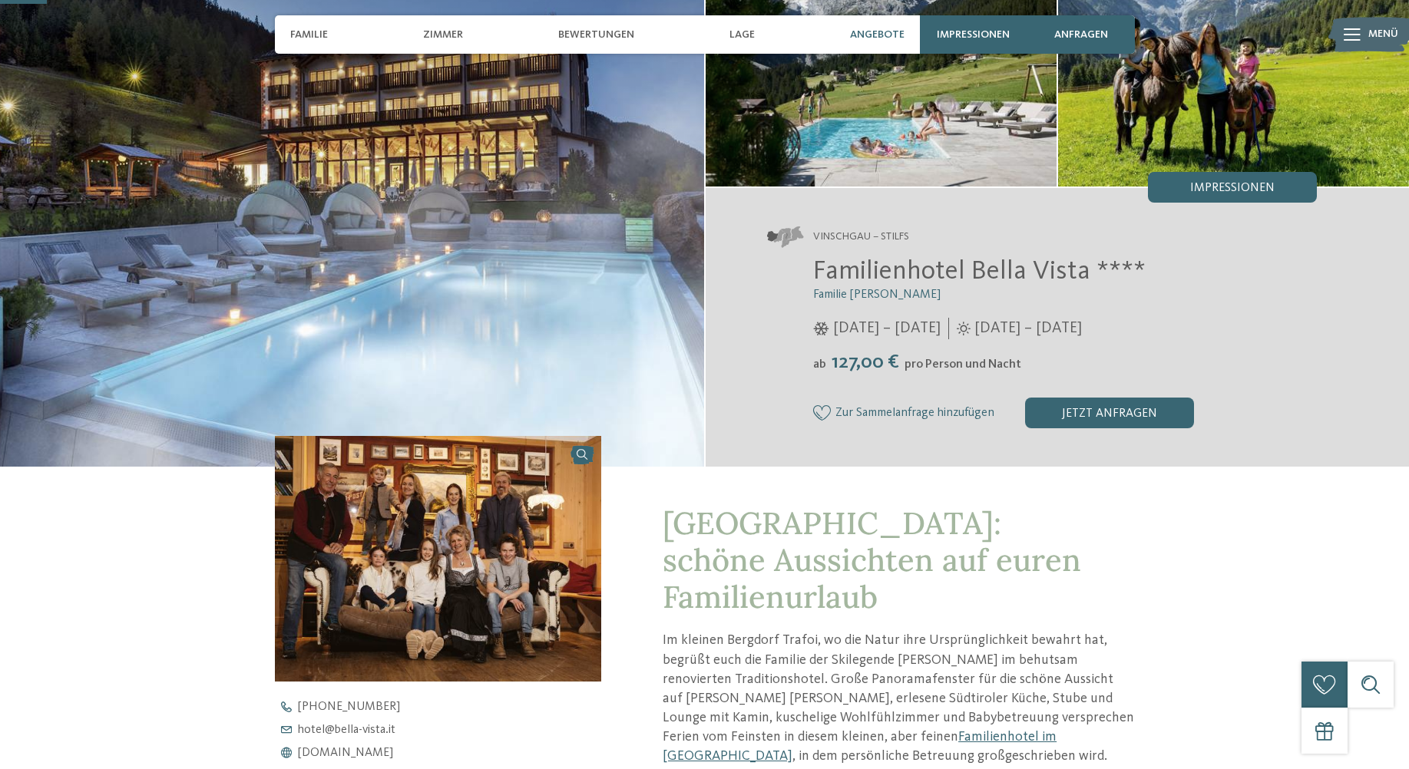
click at [887, 25] on div "Angebote" at bounding box center [877, 34] width 70 height 38
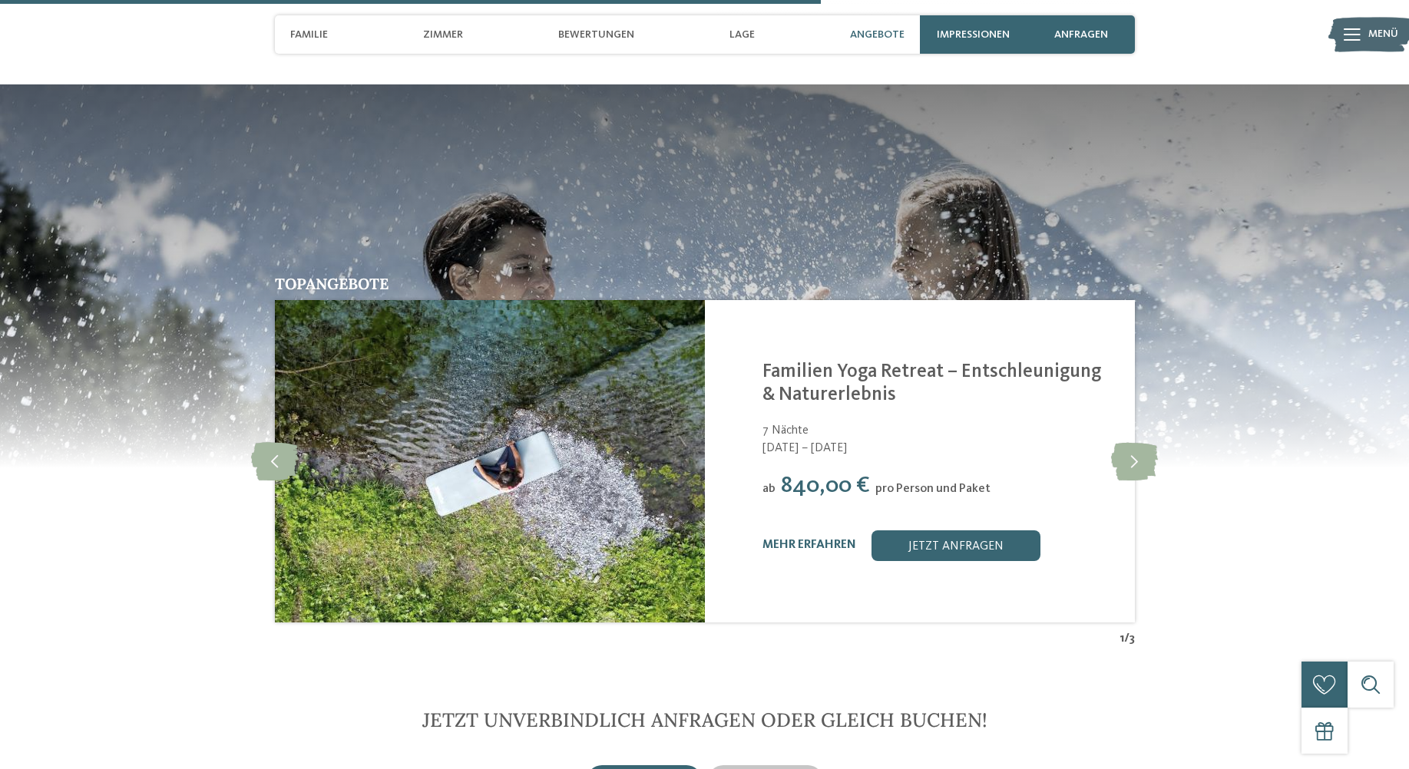
scroll to position [3005, 0]
